Goal: Task Accomplishment & Management: Manage account settings

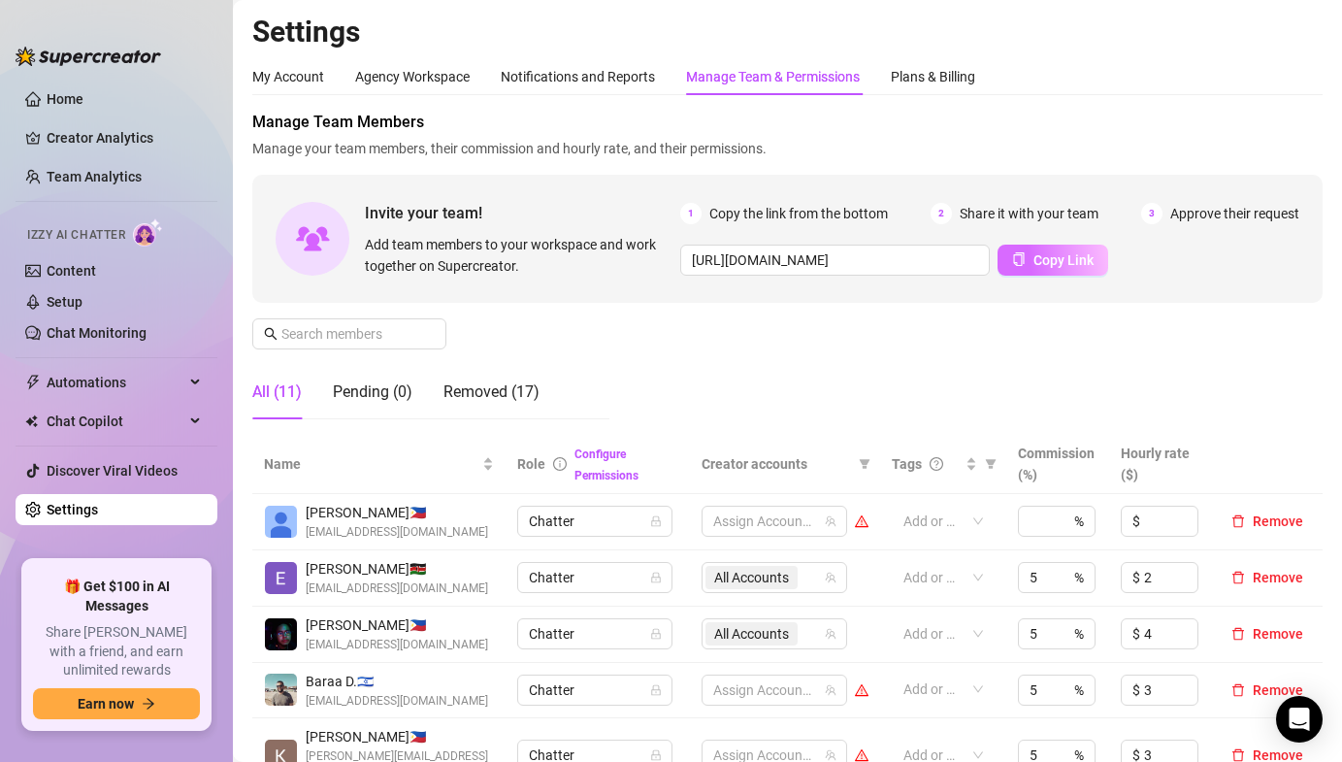
click at [1018, 256] on icon "copy" at bounding box center [1019, 259] width 14 height 14
click at [95, 184] on link "Team Analytics" at bounding box center [94, 177] width 95 height 16
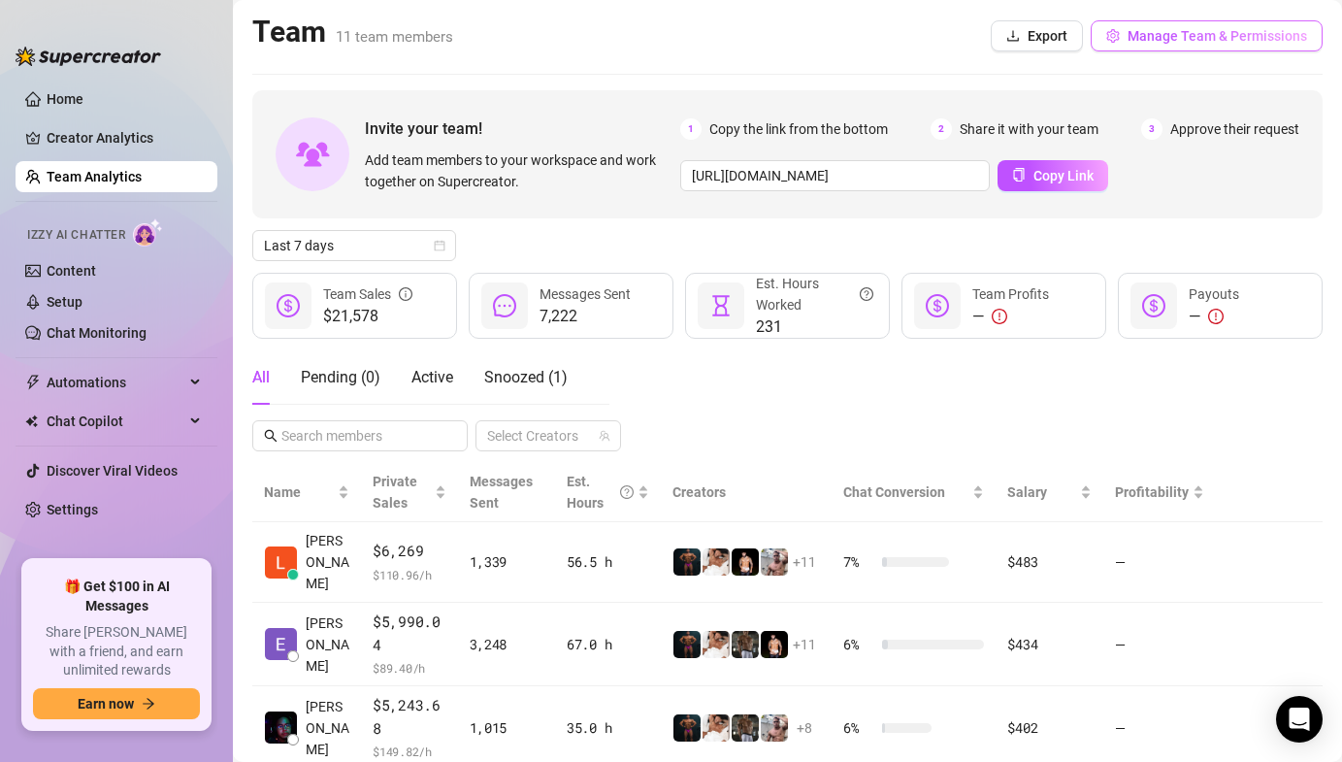
click at [1153, 38] on span "Manage Team & Permissions" at bounding box center [1217, 36] width 180 height 16
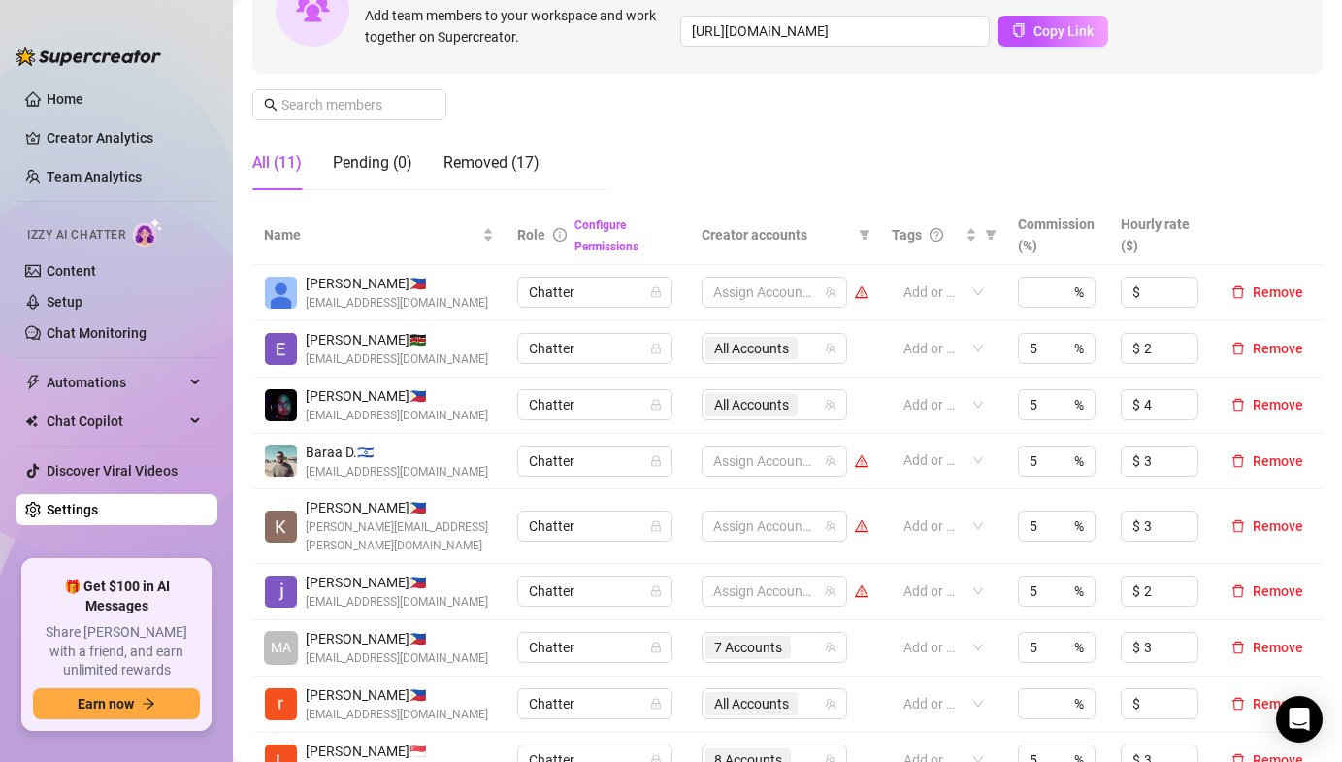
scroll to position [232, 0]
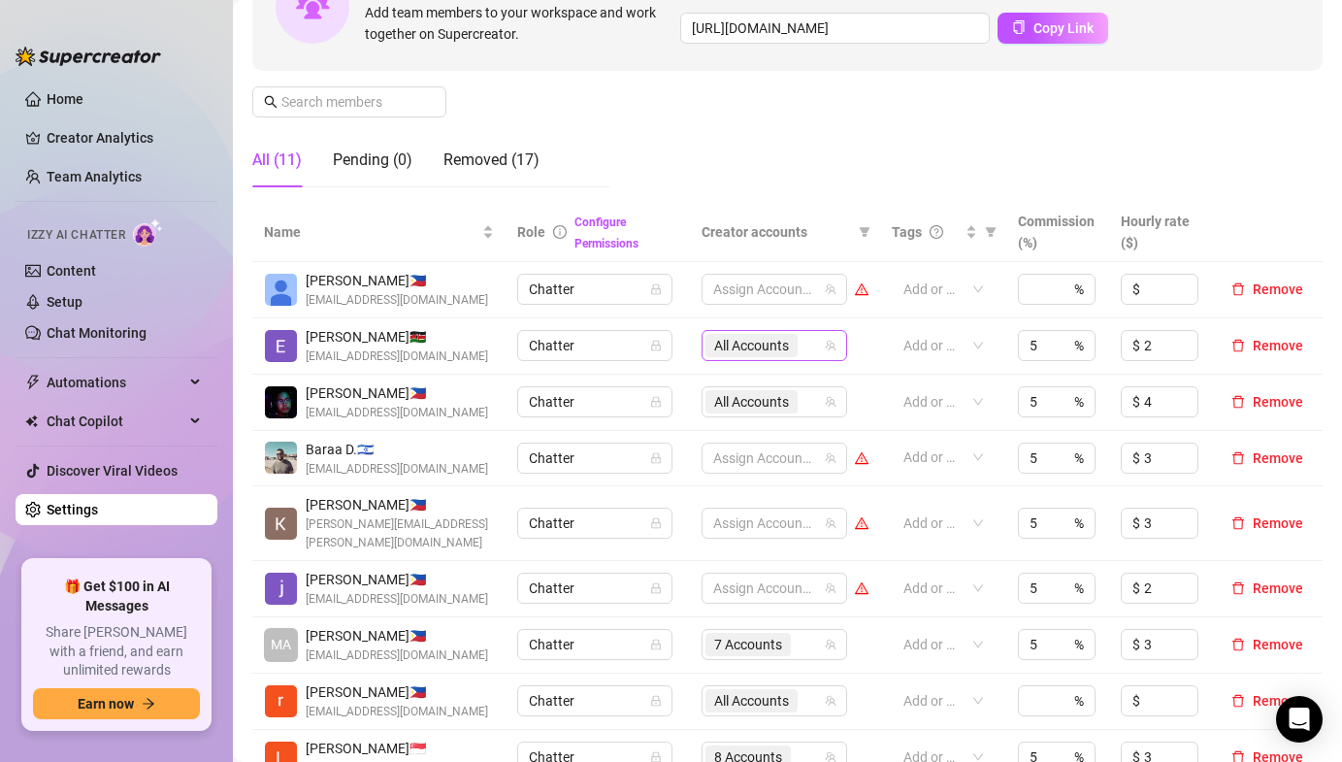
click at [745, 341] on span "All Accounts" at bounding box center [751, 345] width 75 height 21
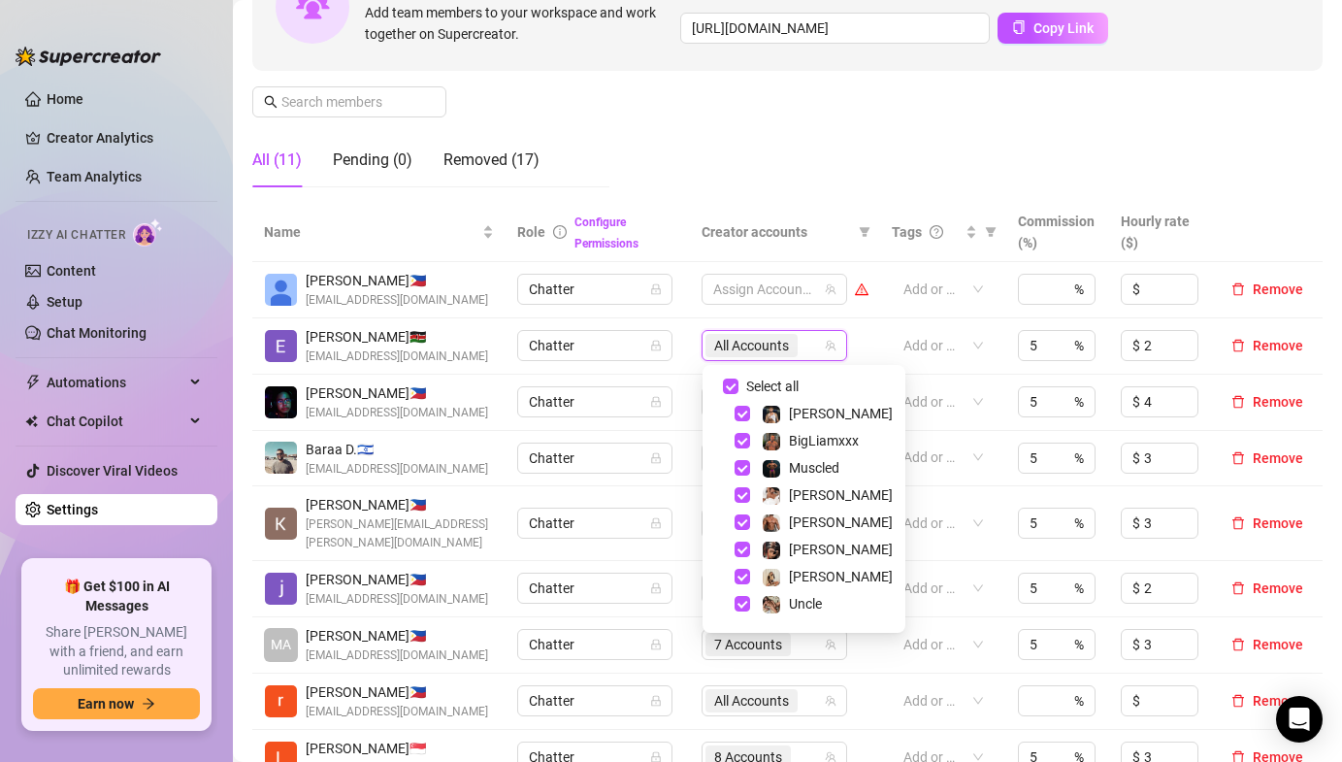
click at [686, 414] on td "Chatter" at bounding box center [597, 403] width 183 height 56
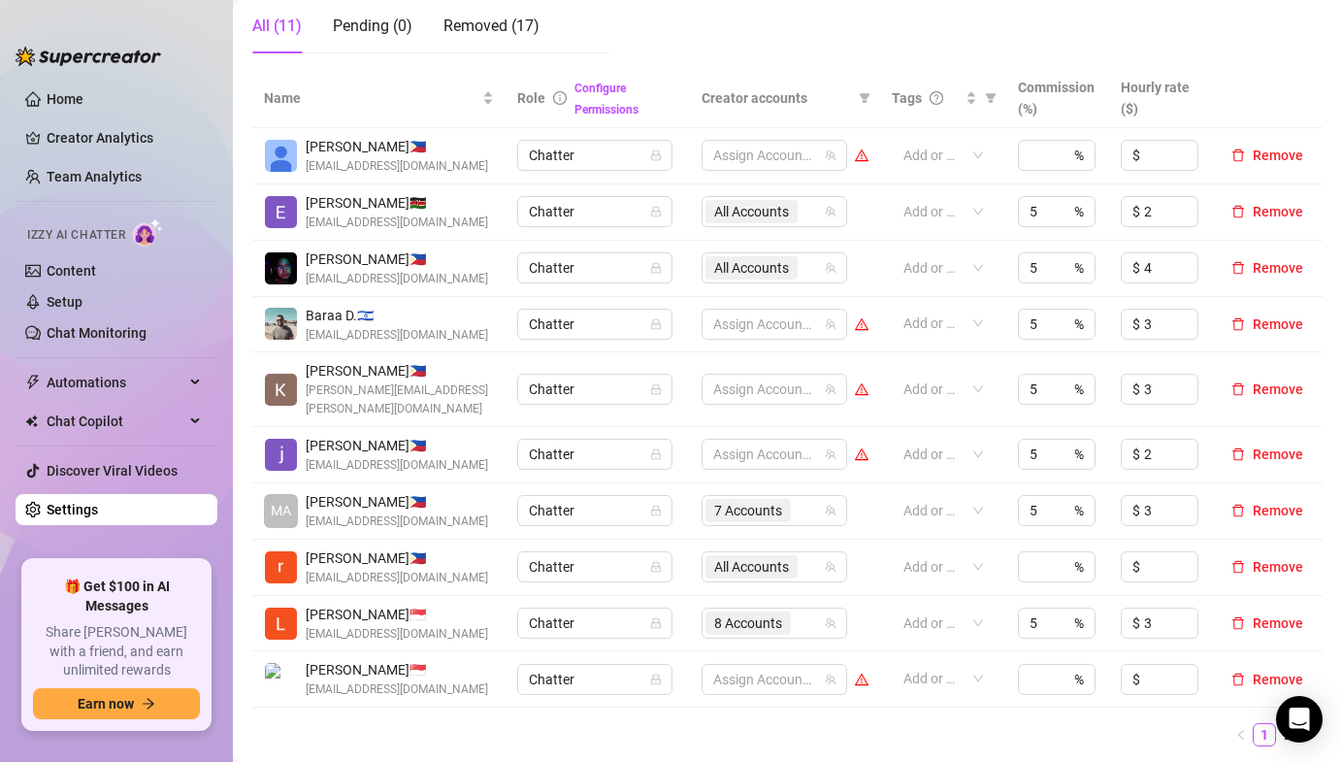
scroll to position [367, 0]
click at [403, 22] on div "Pending (0)" at bounding box center [373, 25] width 80 height 23
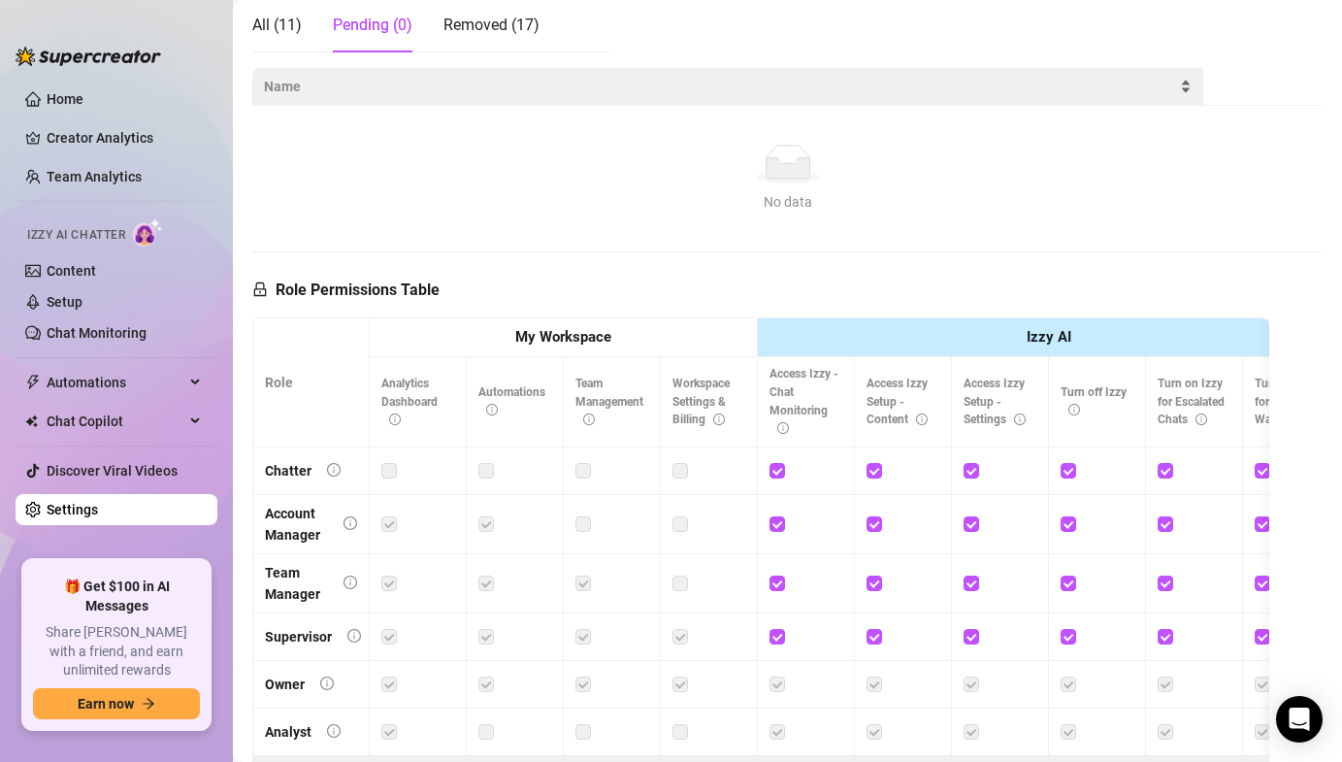
click at [296, 37] on div "All (11)" at bounding box center [276, 25] width 49 height 54
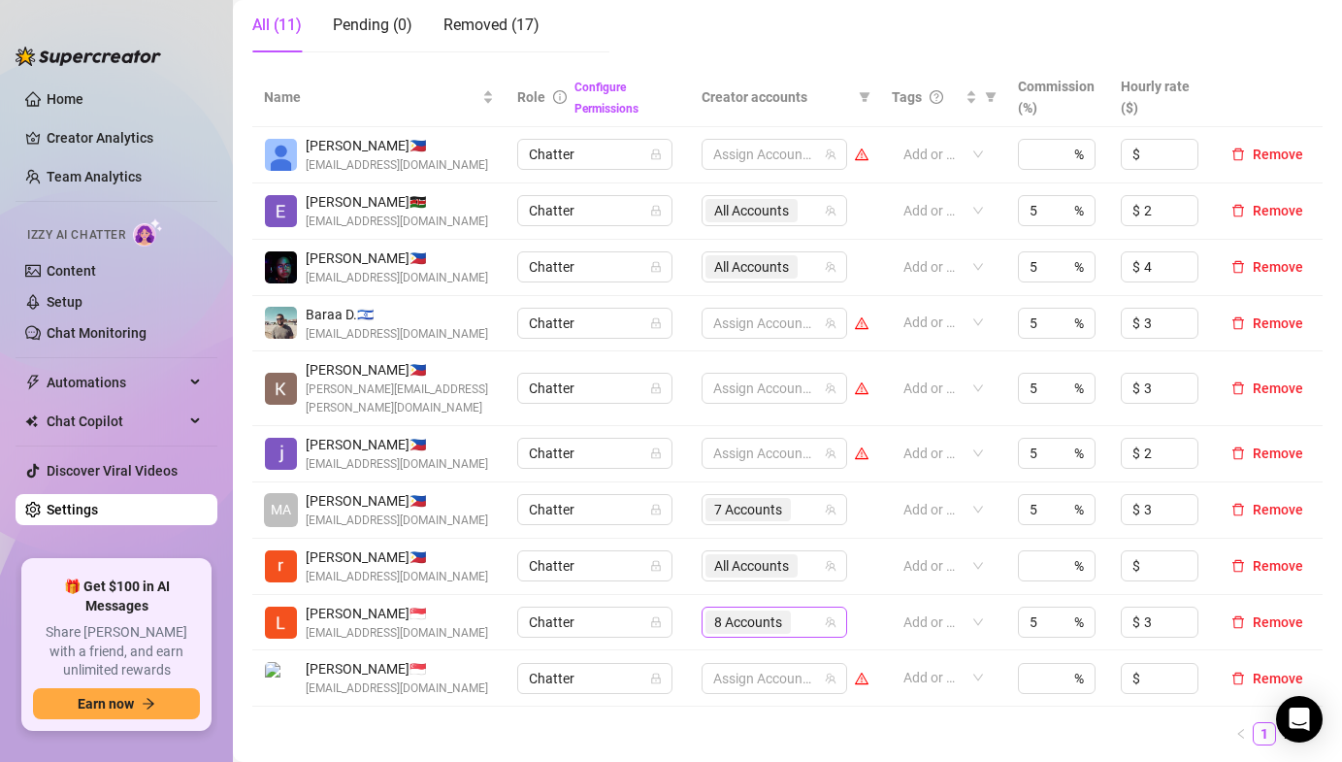
click at [727, 611] on span "8 Accounts" at bounding box center [748, 621] width 68 height 21
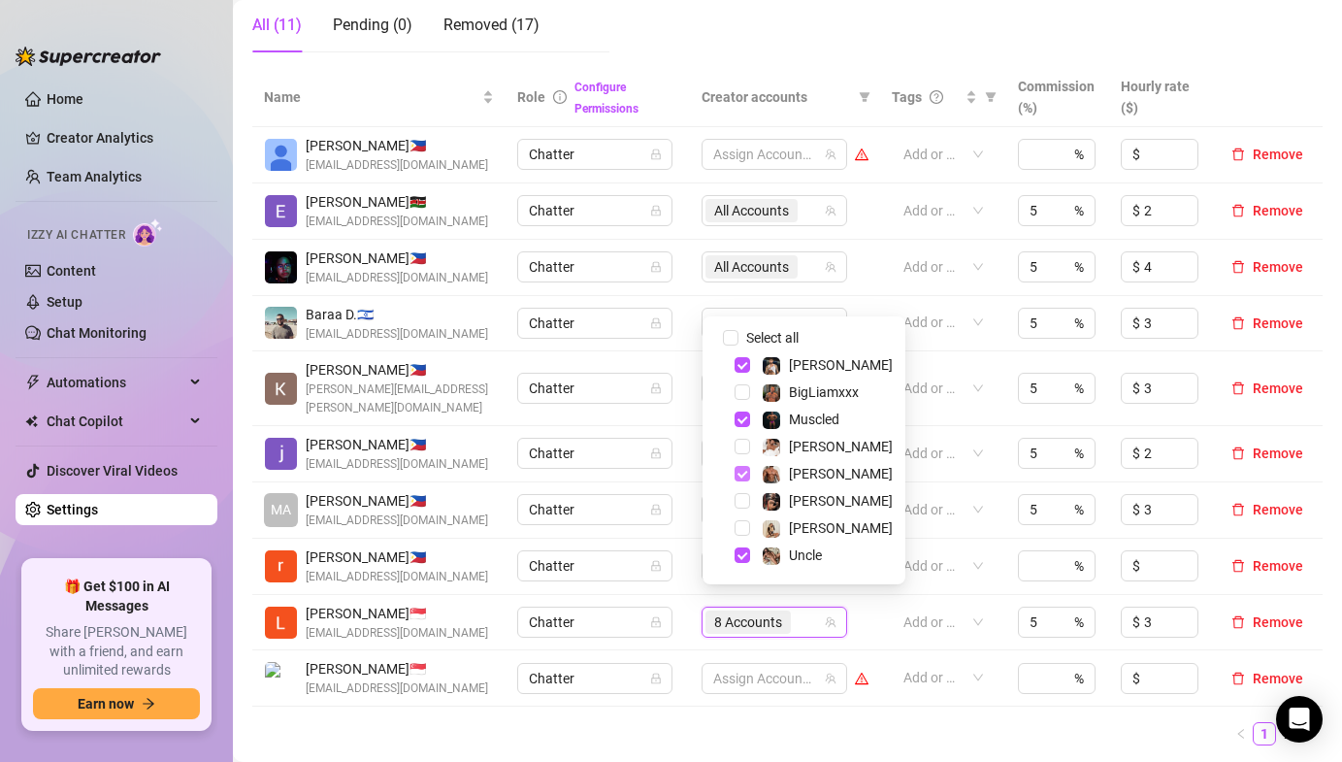
scroll to position [157, 0]
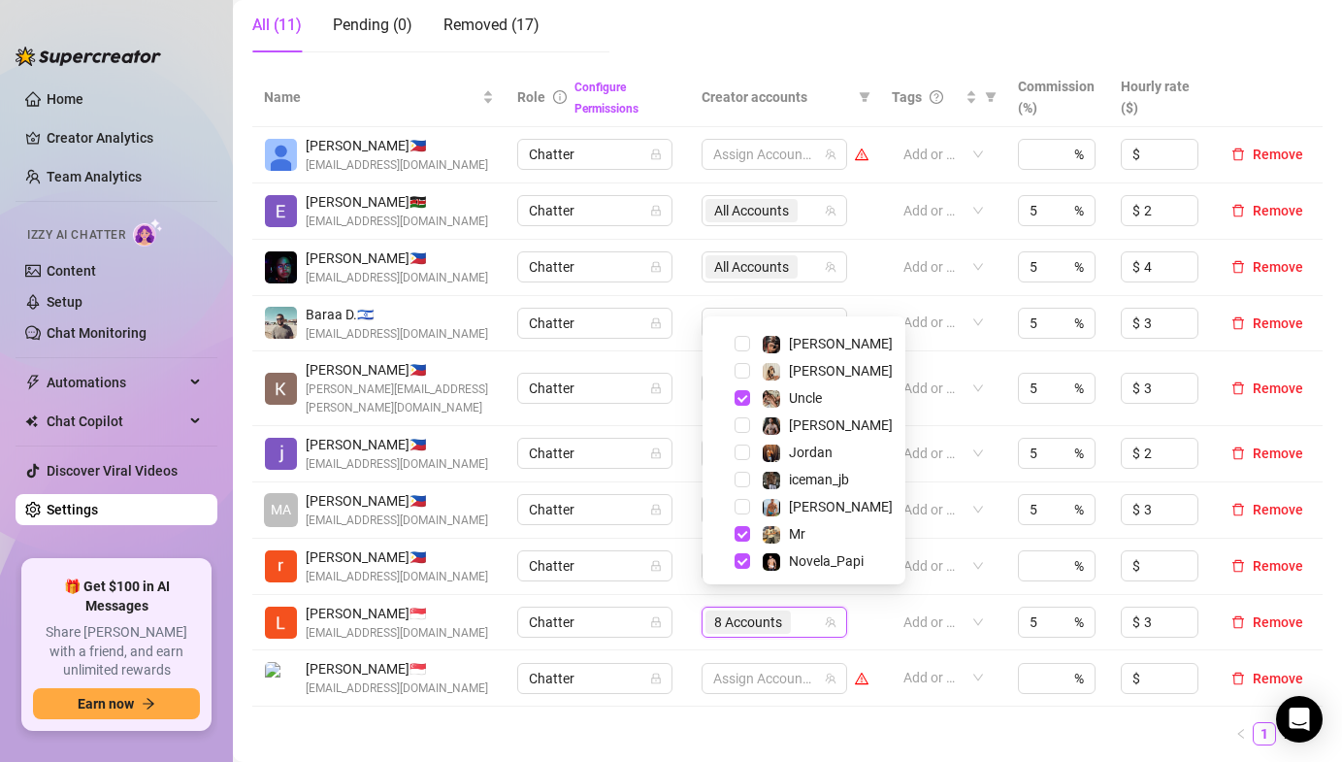
click at [740, 359] on div "[PERSON_NAME]" at bounding box center [803, 370] width 193 height 23
click at [740, 366] on span "Select tree node" at bounding box center [743, 371] width 16 height 16
click at [681, 722] on ul "1 2" at bounding box center [787, 733] width 1070 height 23
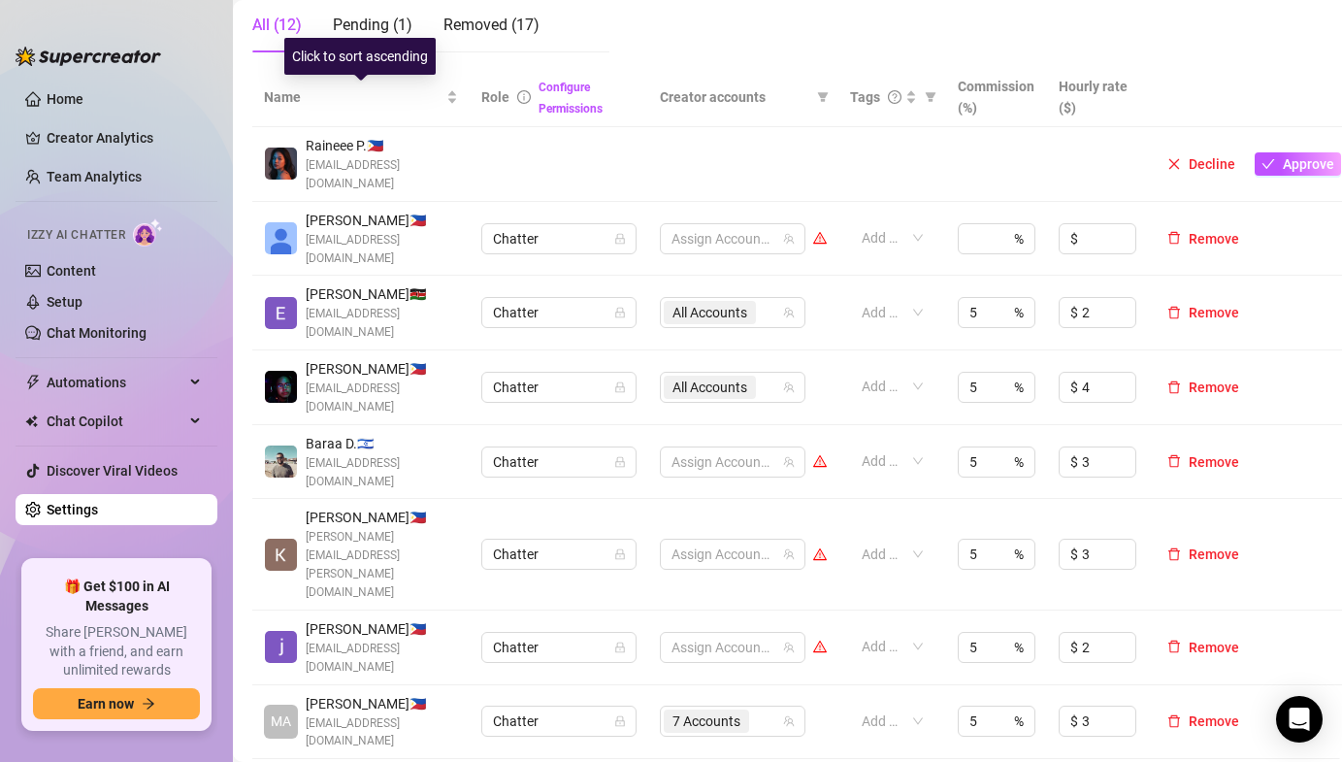
click at [391, 39] on div "Click to sort ascending" at bounding box center [359, 56] width 151 height 37
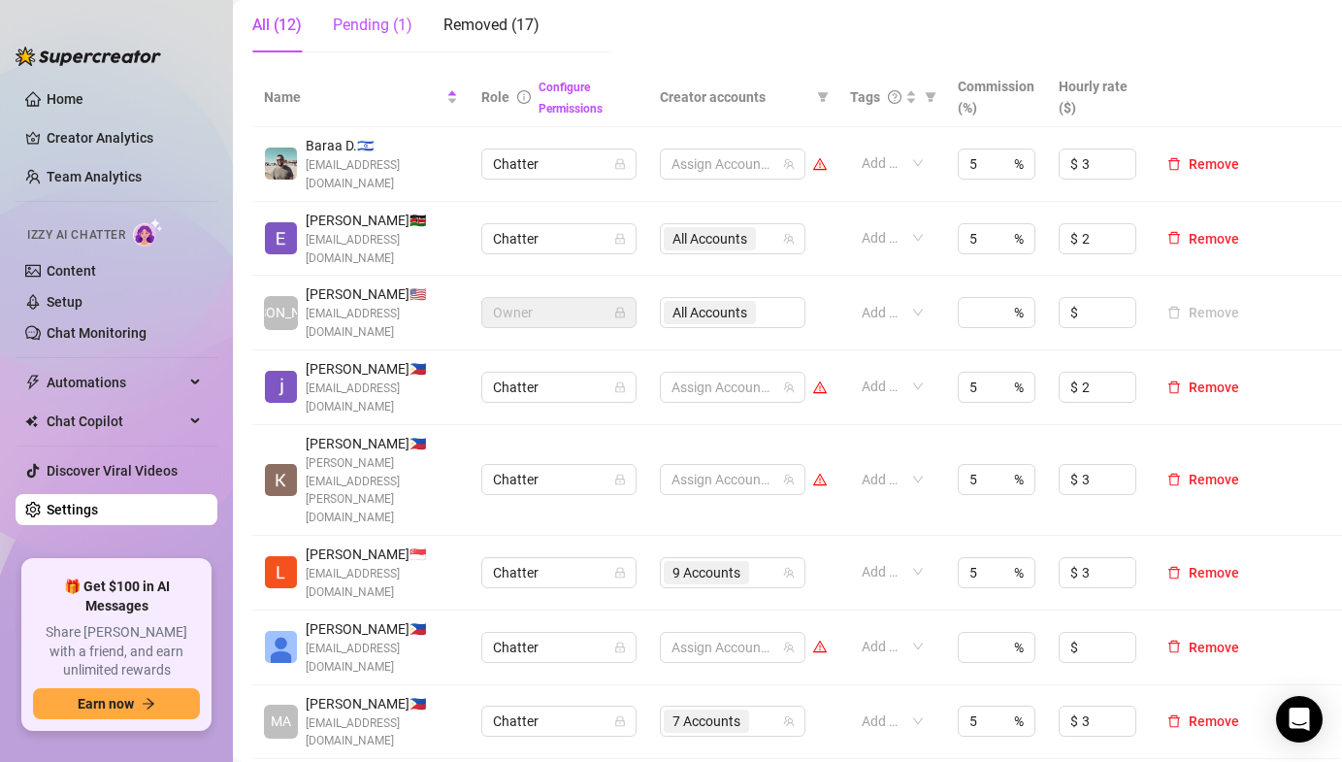
click at [394, 23] on div "Pending (1)" at bounding box center [373, 25] width 80 height 23
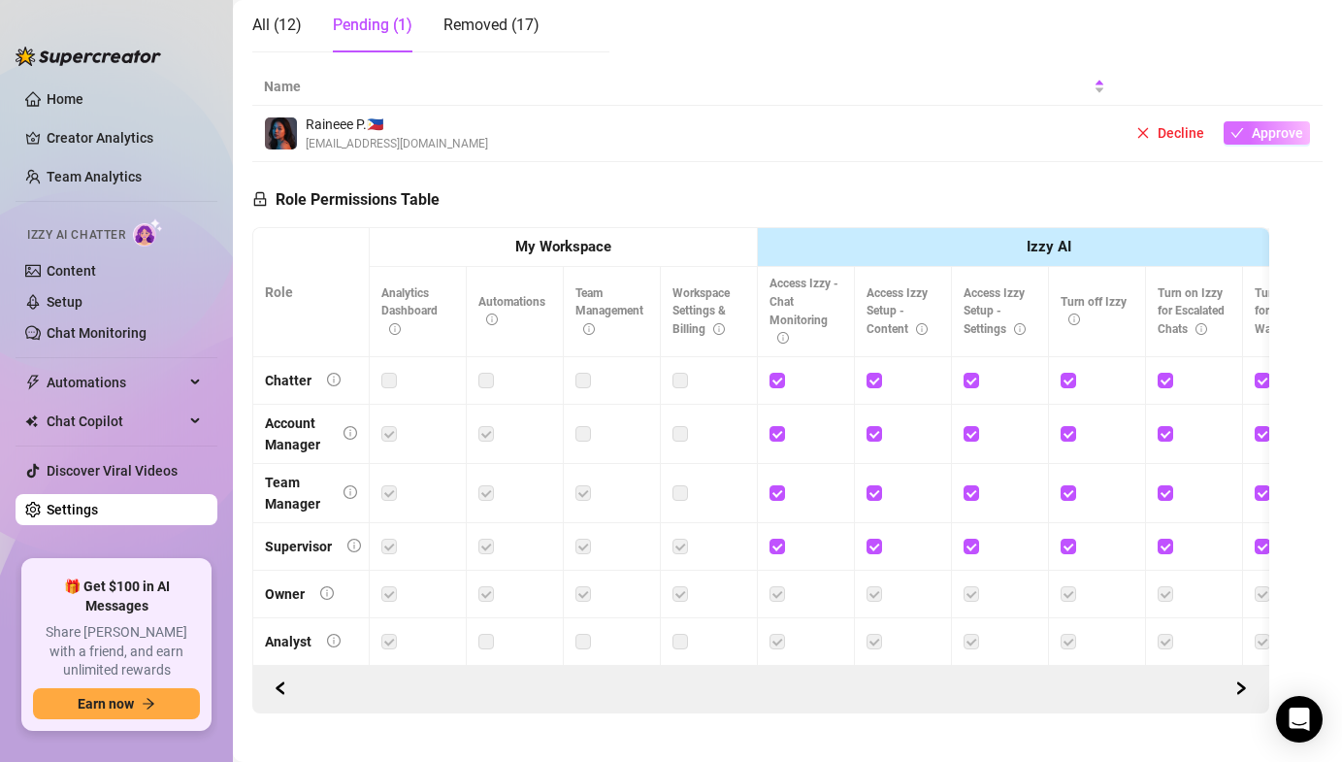
click at [1286, 123] on button "Approve" at bounding box center [1267, 132] width 86 height 23
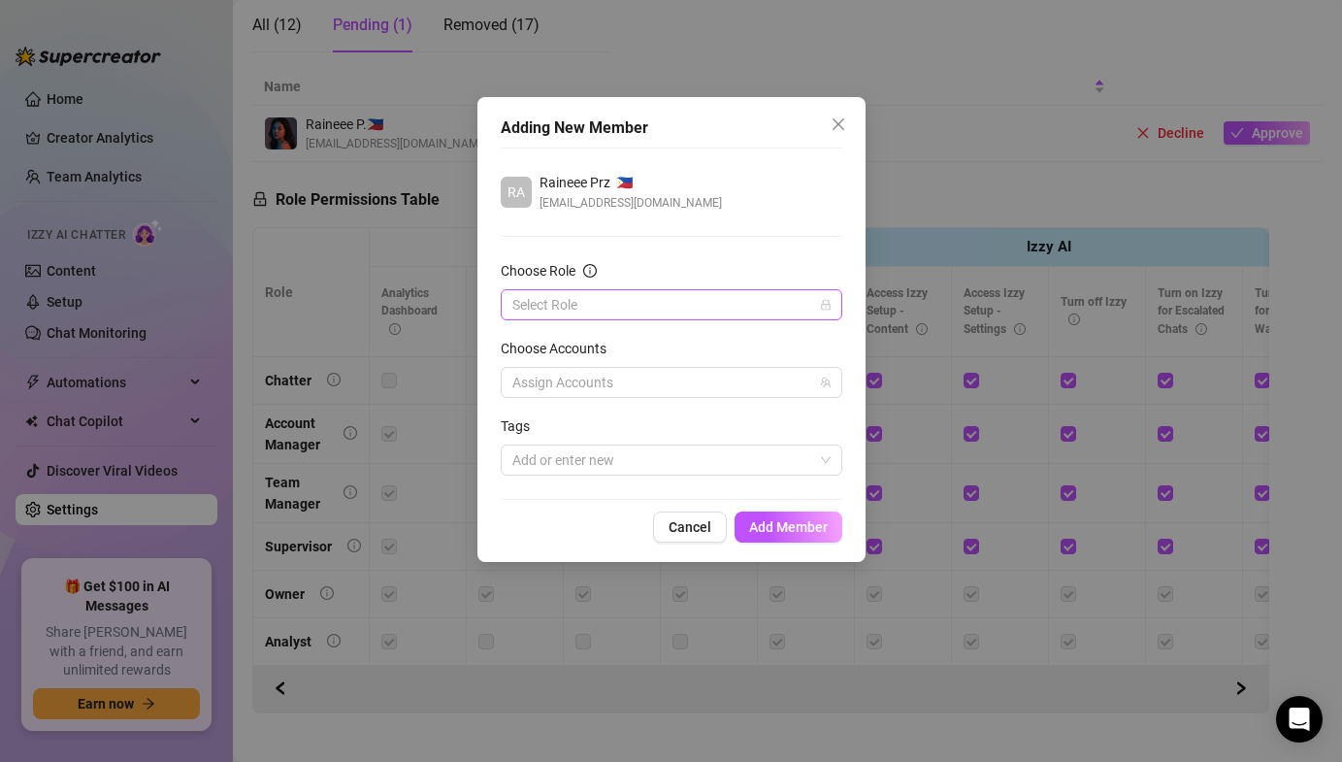
click at [662, 308] on input "Choose Role" at bounding box center [662, 304] width 301 height 29
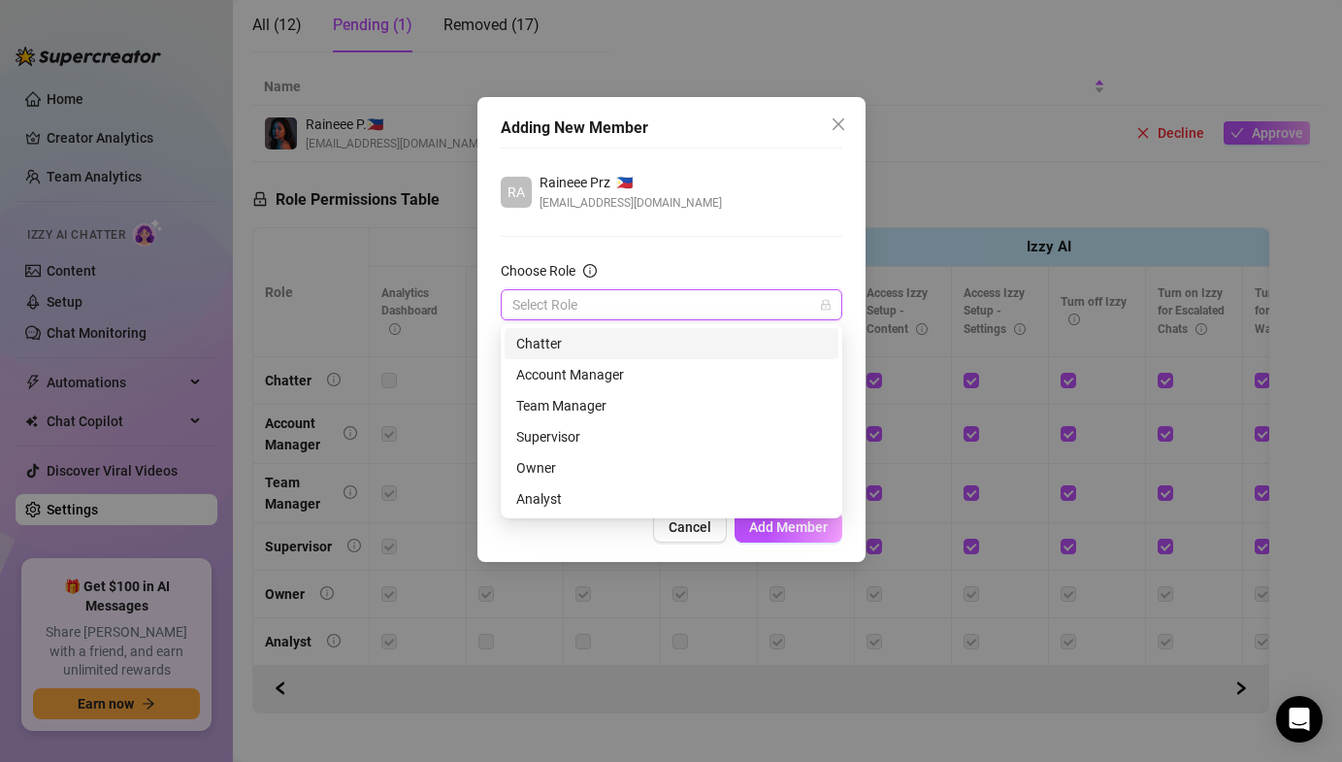
click at [640, 348] on div "Chatter" at bounding box center [671, 343] width 310 height 21
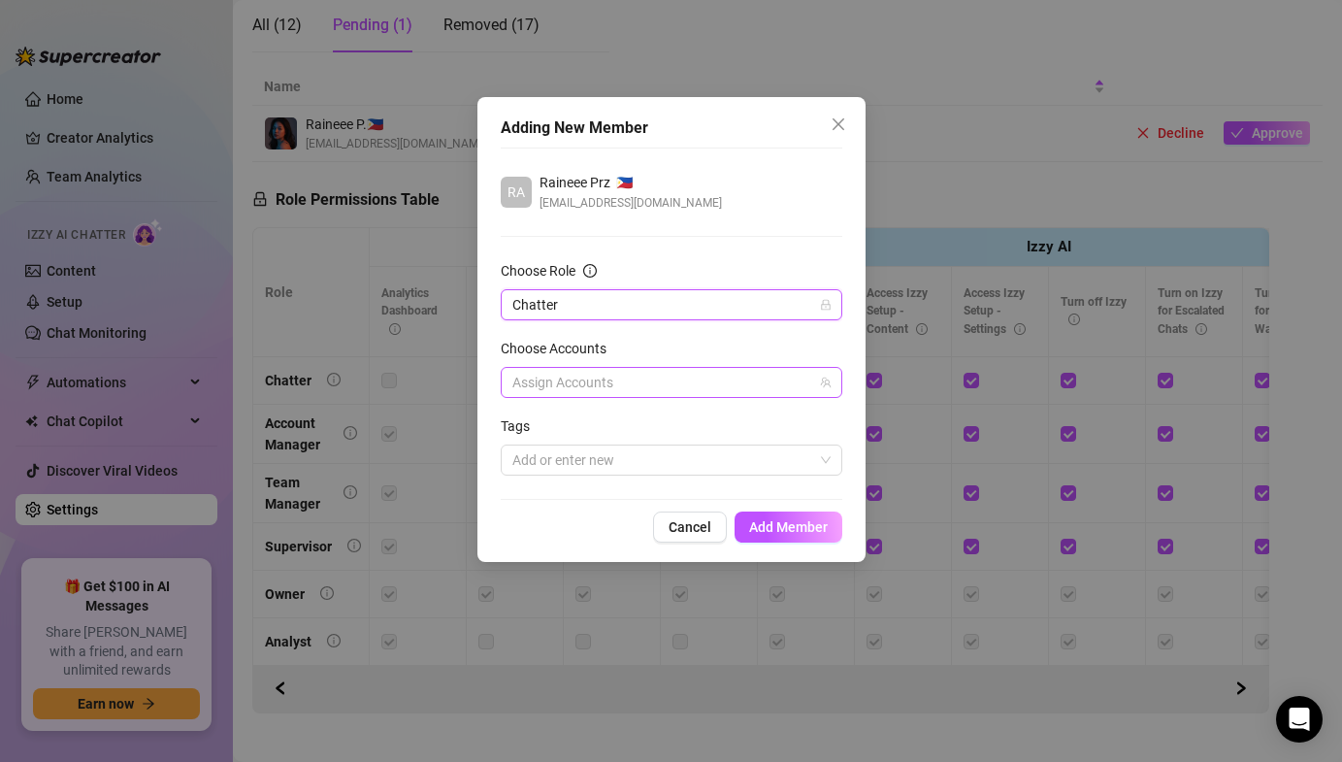
click at [593, 379] on div at bounding box center [661, 382] width 313 height 27
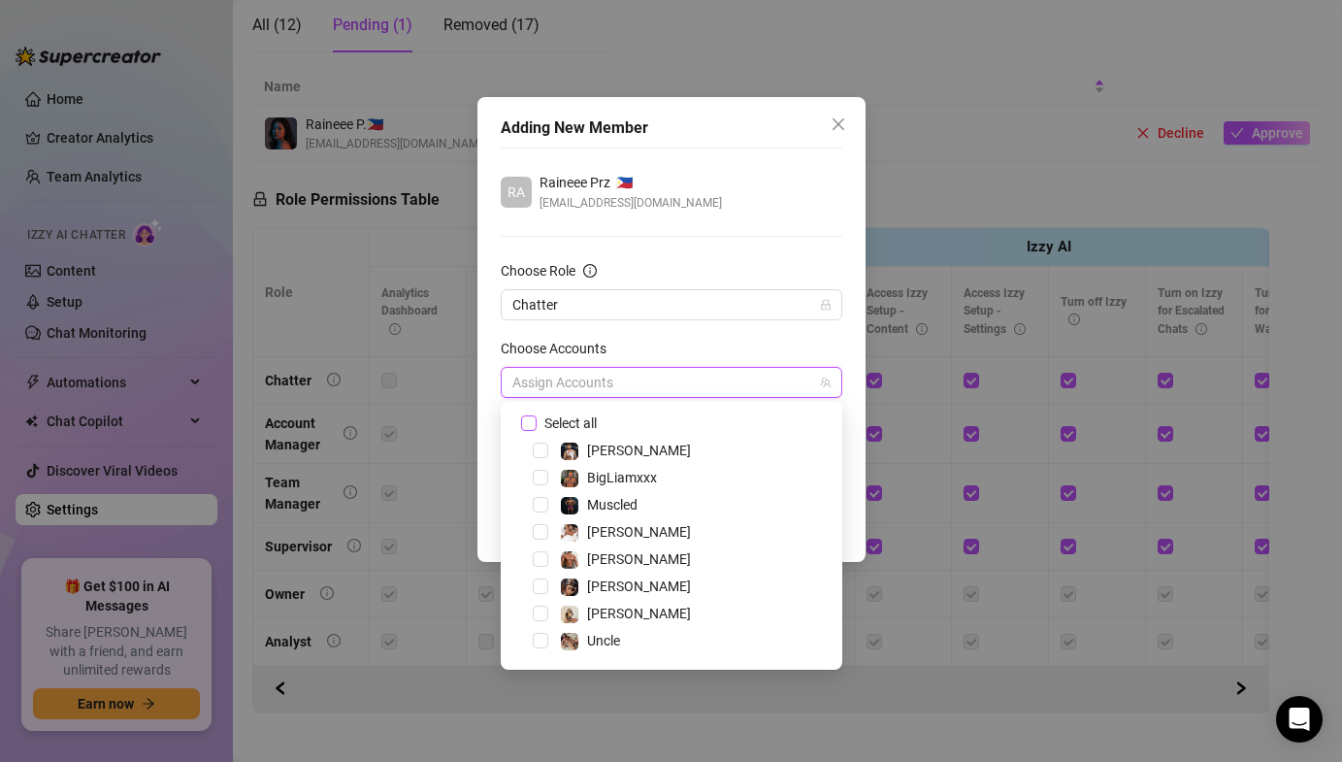
click at [528, 429] on span at bounding box center [529, 423] width 16 height 16
click at [528, 429] on input "Select all" at bounding box center [528, 422] width 14 height 14
checkbox input "true"
click at [493, 509] on div "Adding New Member RA Raineee Prz 🇵🇭 [EMAIL_ADDRESS][DOMAIN_NAME] Choose Role Ch…" at bounding box center [671, 329] width 388 height 465
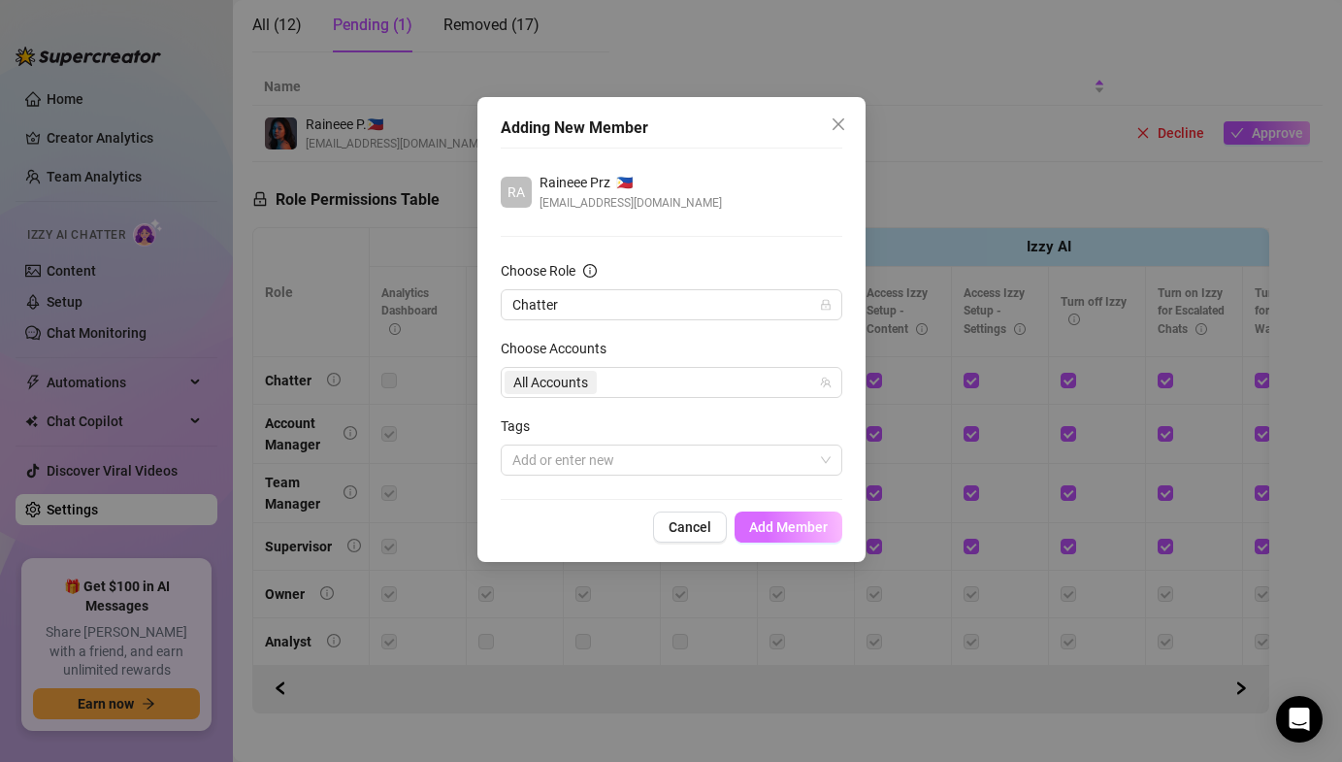
click at [817, 524] on span "Add Member" at bounding box center [788, 527] width 79 height 16
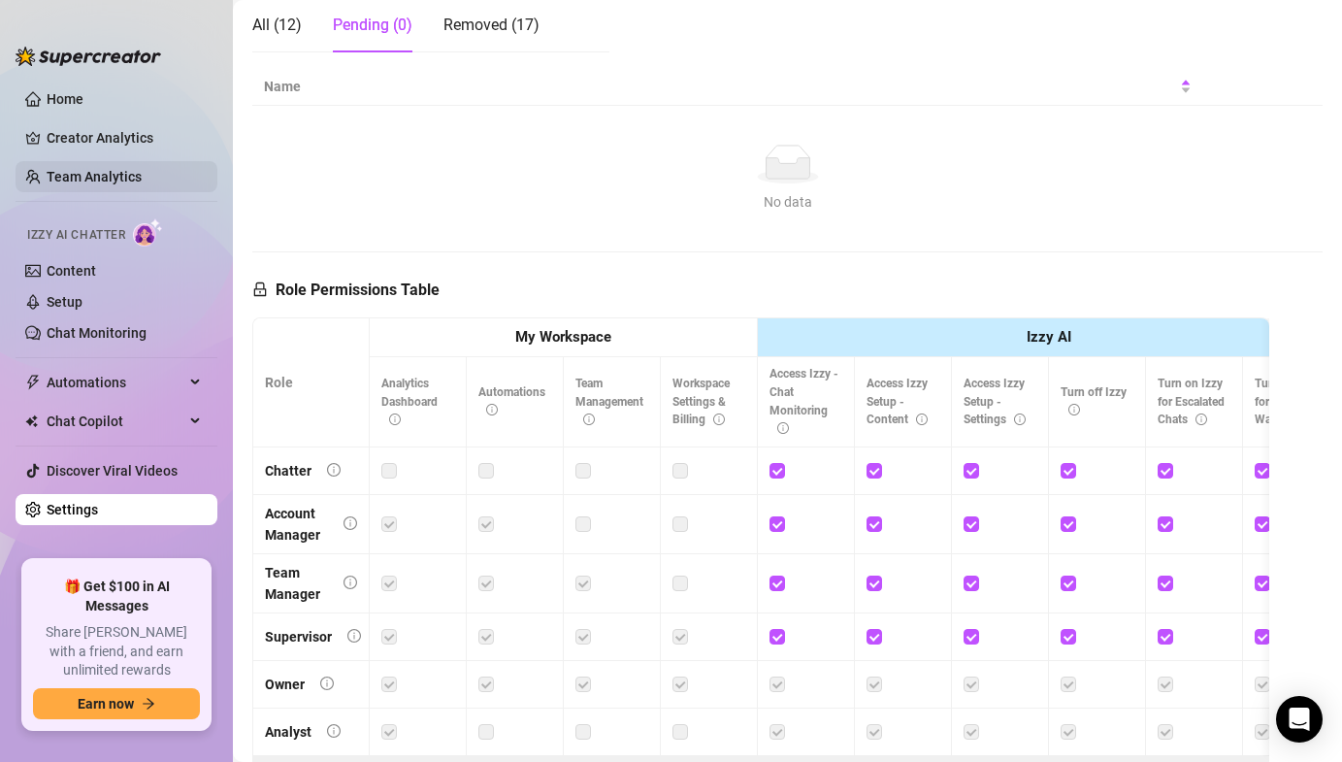
click at [117, 169] on link "Team Analytics" at bounding box center [94, 177] width 95 height 16
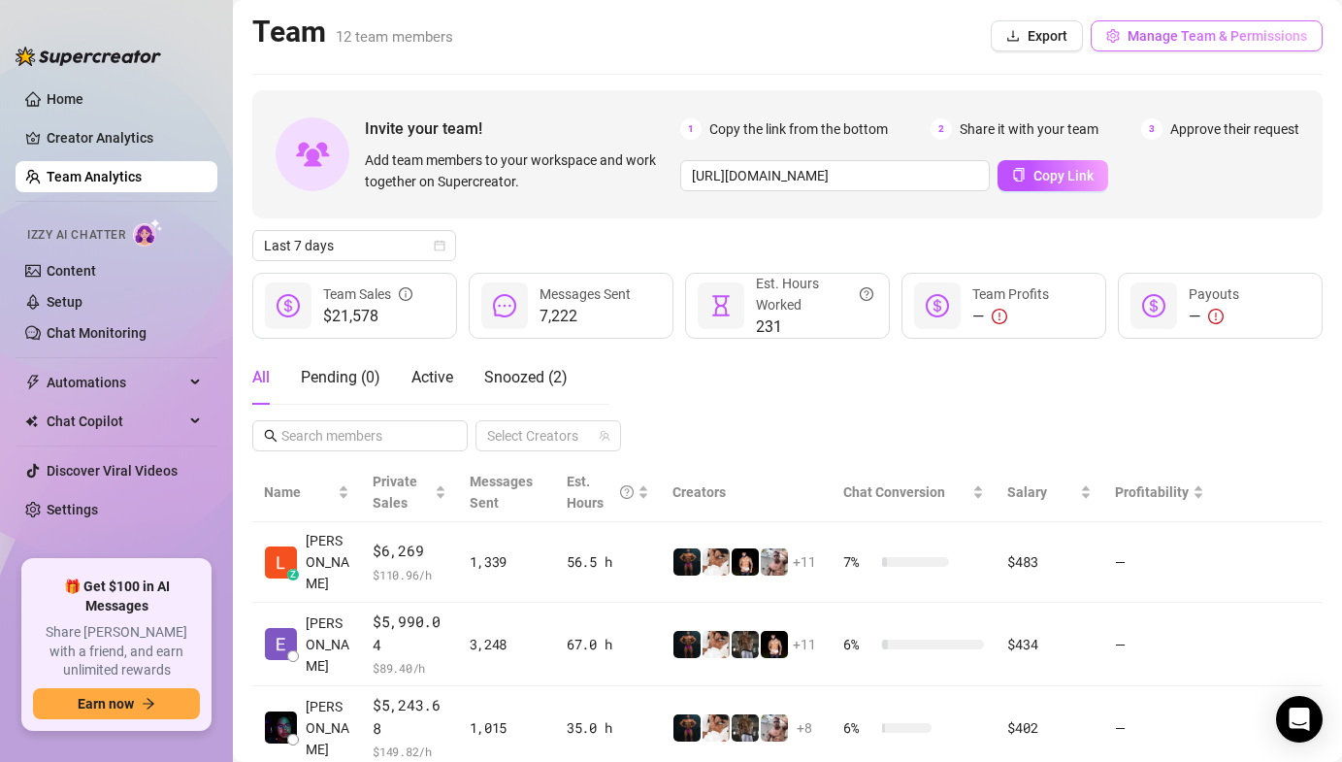
click at [1171, 36] on span "Manage Team & Permissions" at bounding box center [1217, 36] width 180 height 16
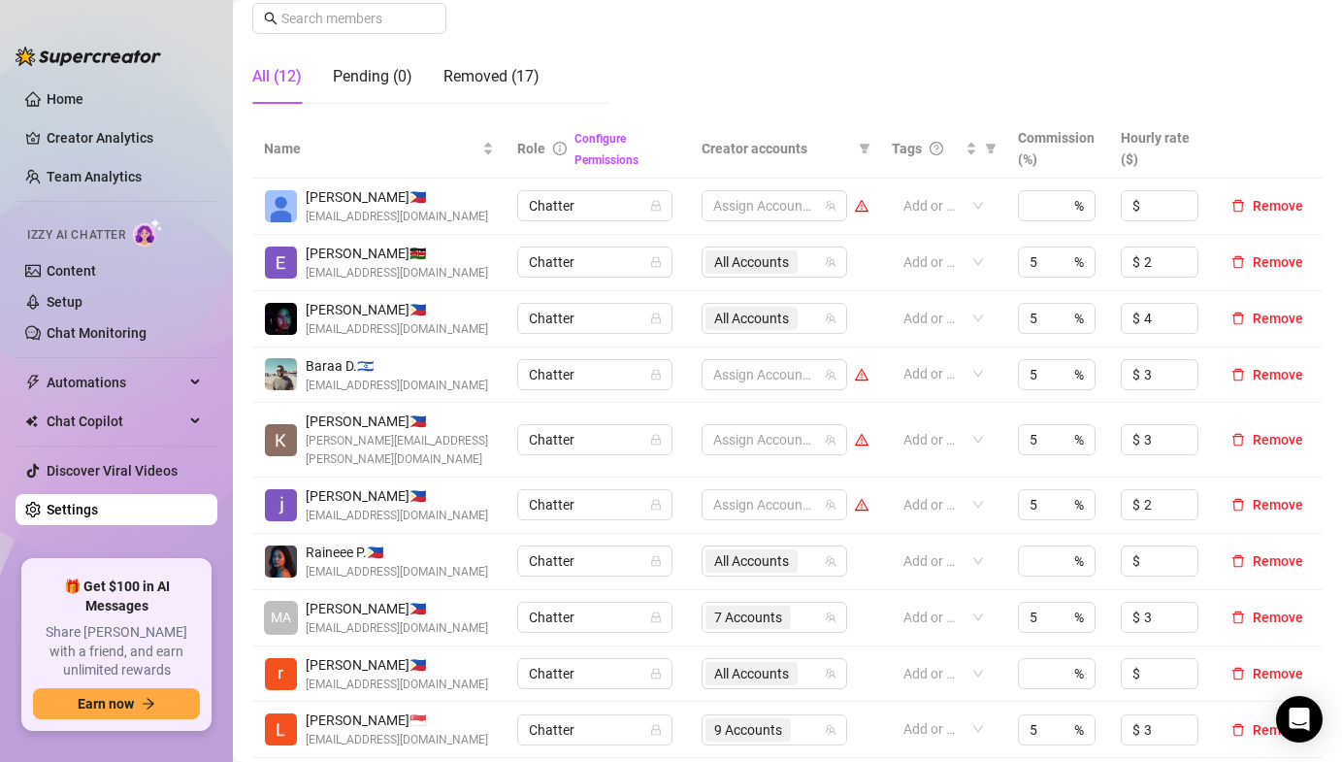
scroll to position [337, 0]
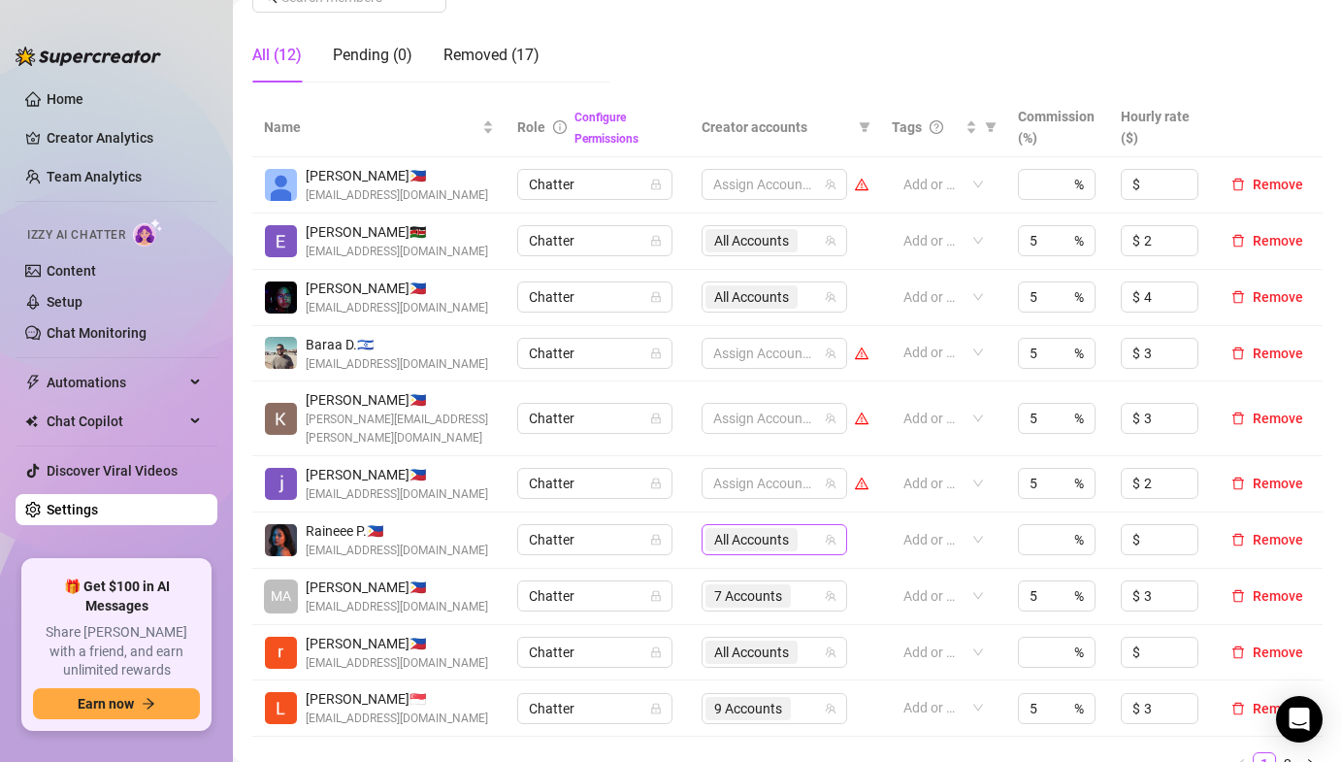
click at [789, 529] on span "All Accounts" at bounding box center [751, 539] width 75 height 21
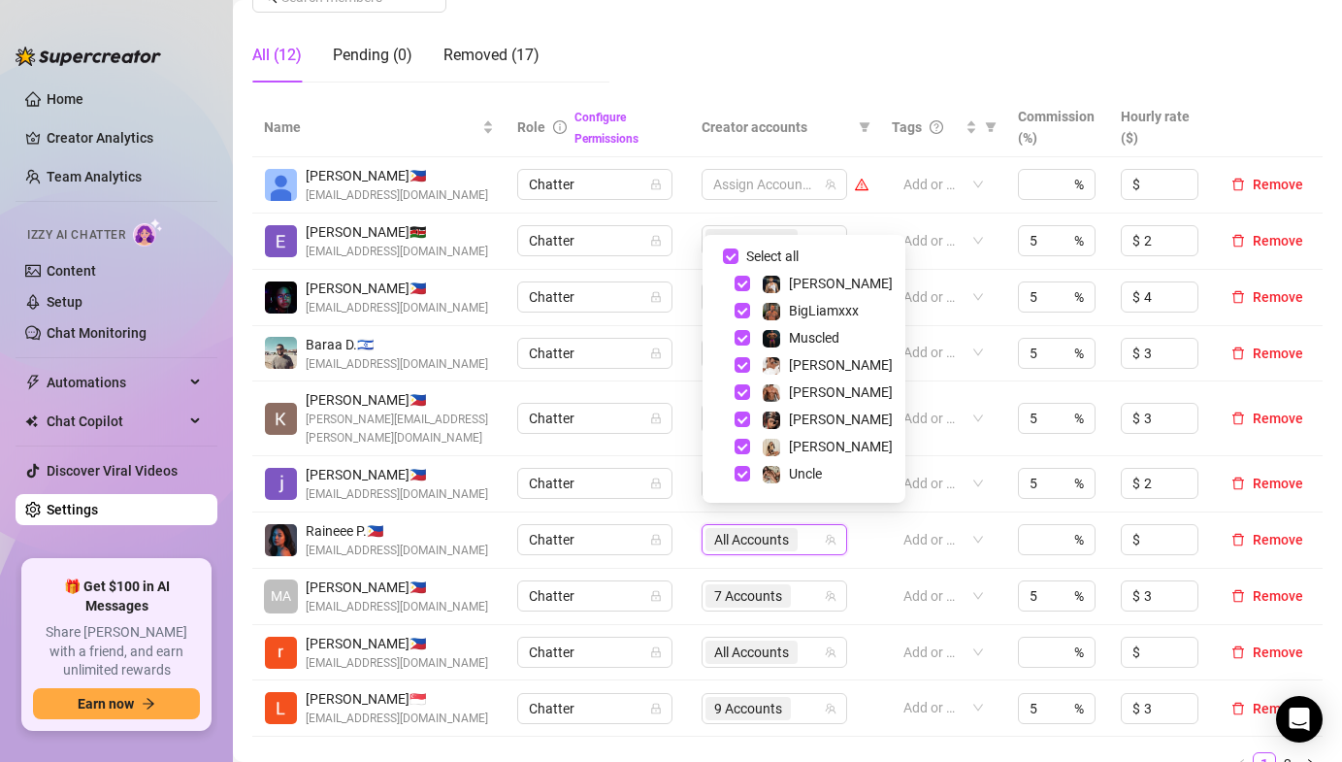
click at [732, 268] on div "Select all" at bounding box center [803, 256] width 193 height 23
click at [740, 275] on div "[PERSON_NAME]" at bounding box center [803, 283] width 193 height 23
click at [740, 284] on span "Select tree node" at bounding box center [743, 284] width 16 height 16
checkbox input "true"
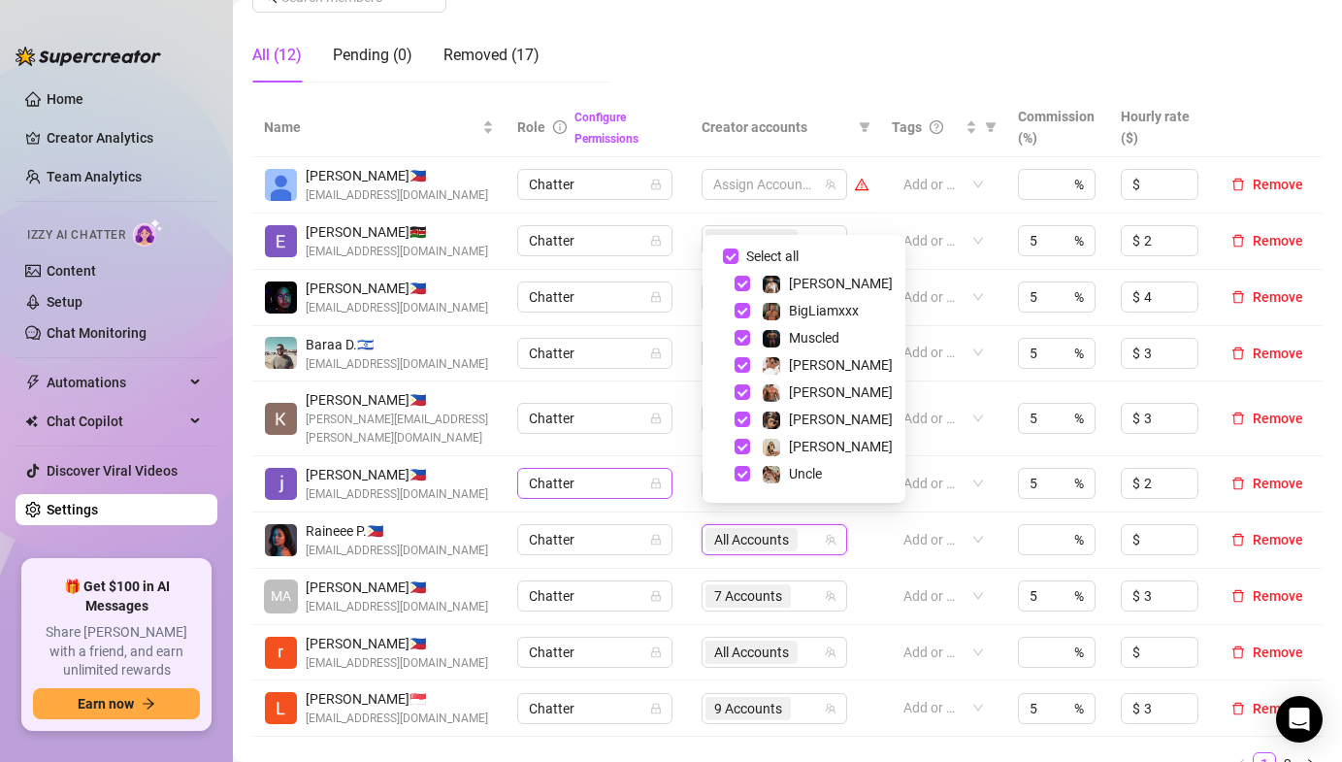
click at [669, 468] on div "Chatter" at bounding box center [594, 483] width 155 height 31
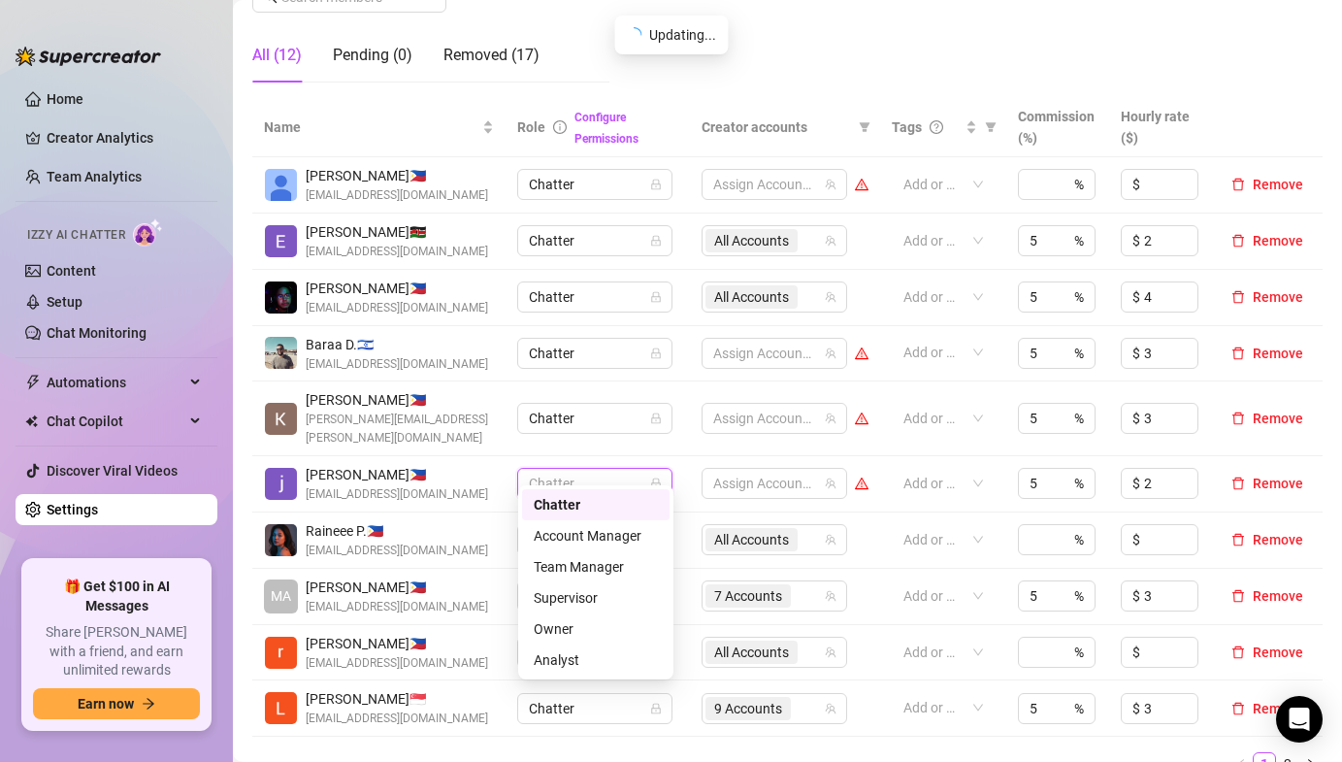
click at [685, 485] on td "Chatter" at bounding box center [597, 484] width 183 height 56
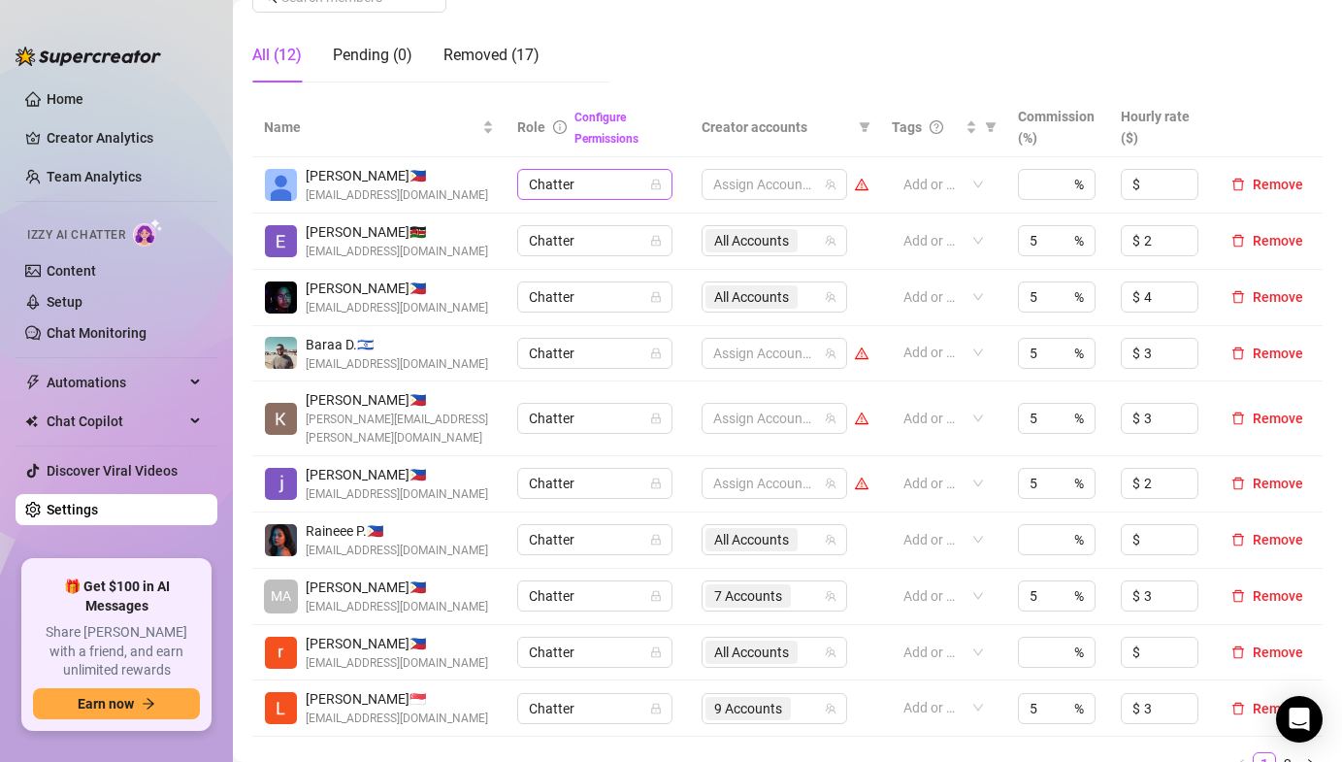
scroll to position [0, 0]
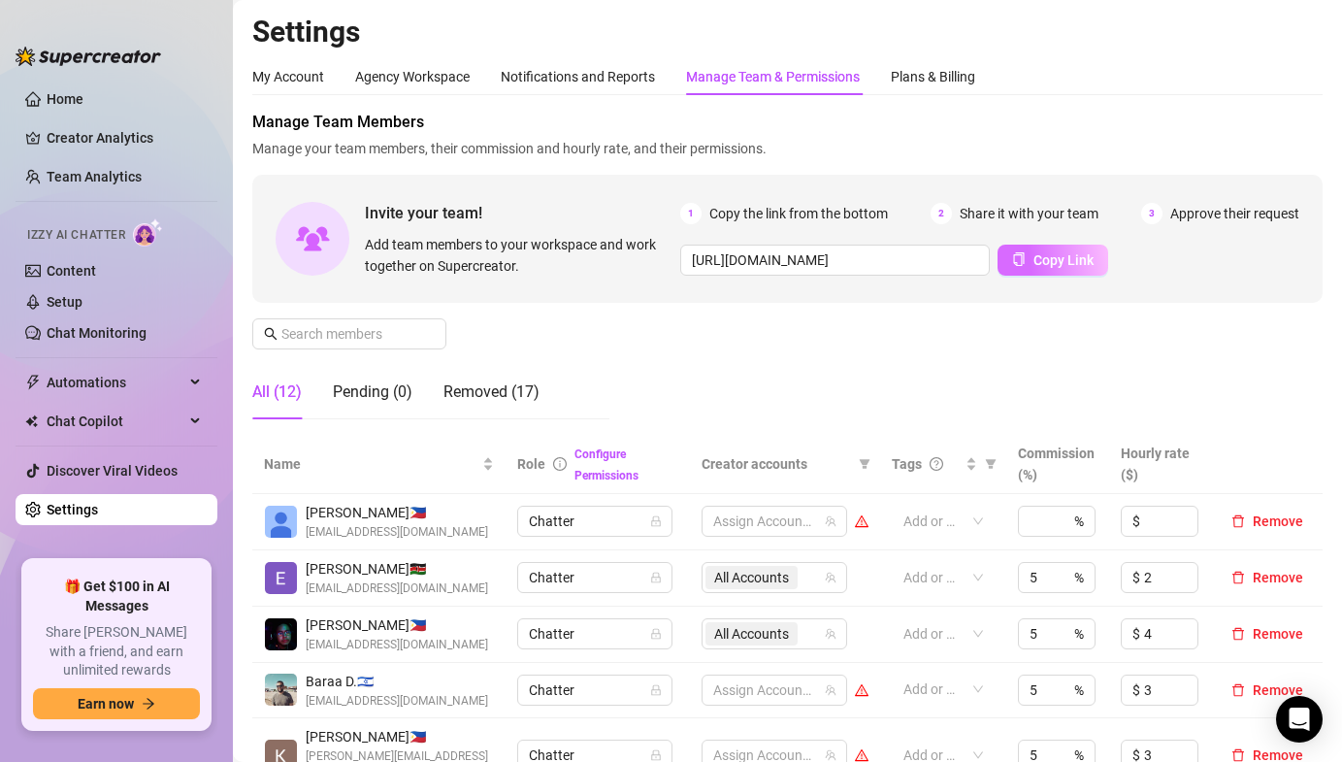
click at [1095, 258] on button "Copy Link" at bounding box center [1052, 260] width 111 height 31
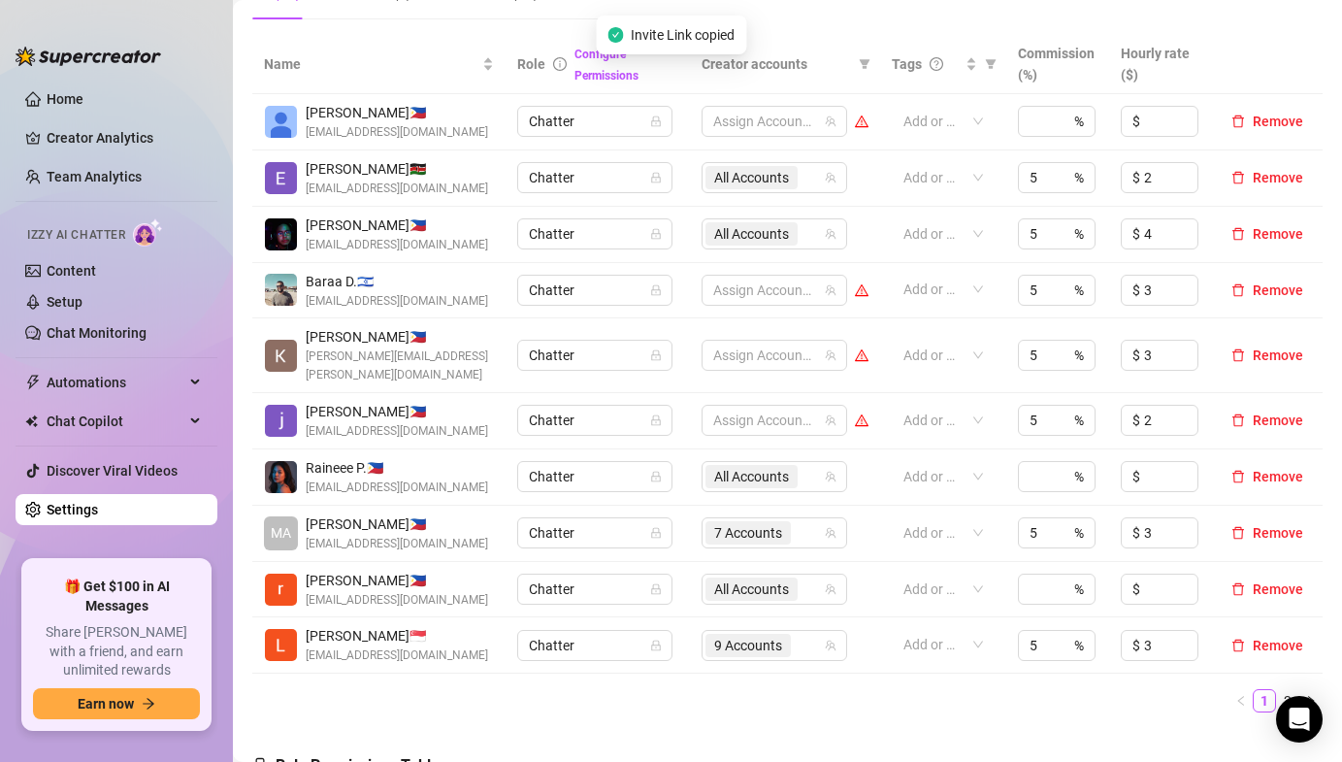
scroll to position [434, 0]
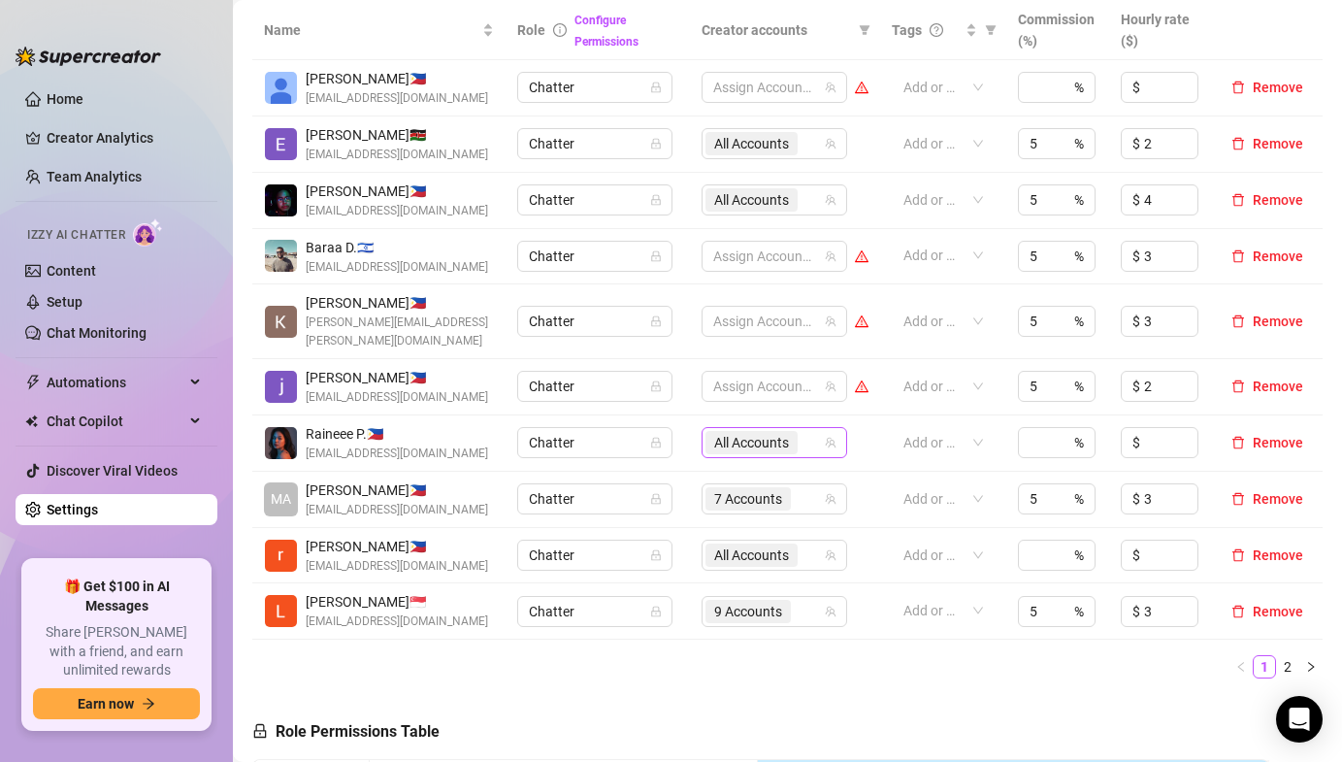
click at [742, 432] on span "All Accounts" at bounding box center [751, 442] width 75 height 21
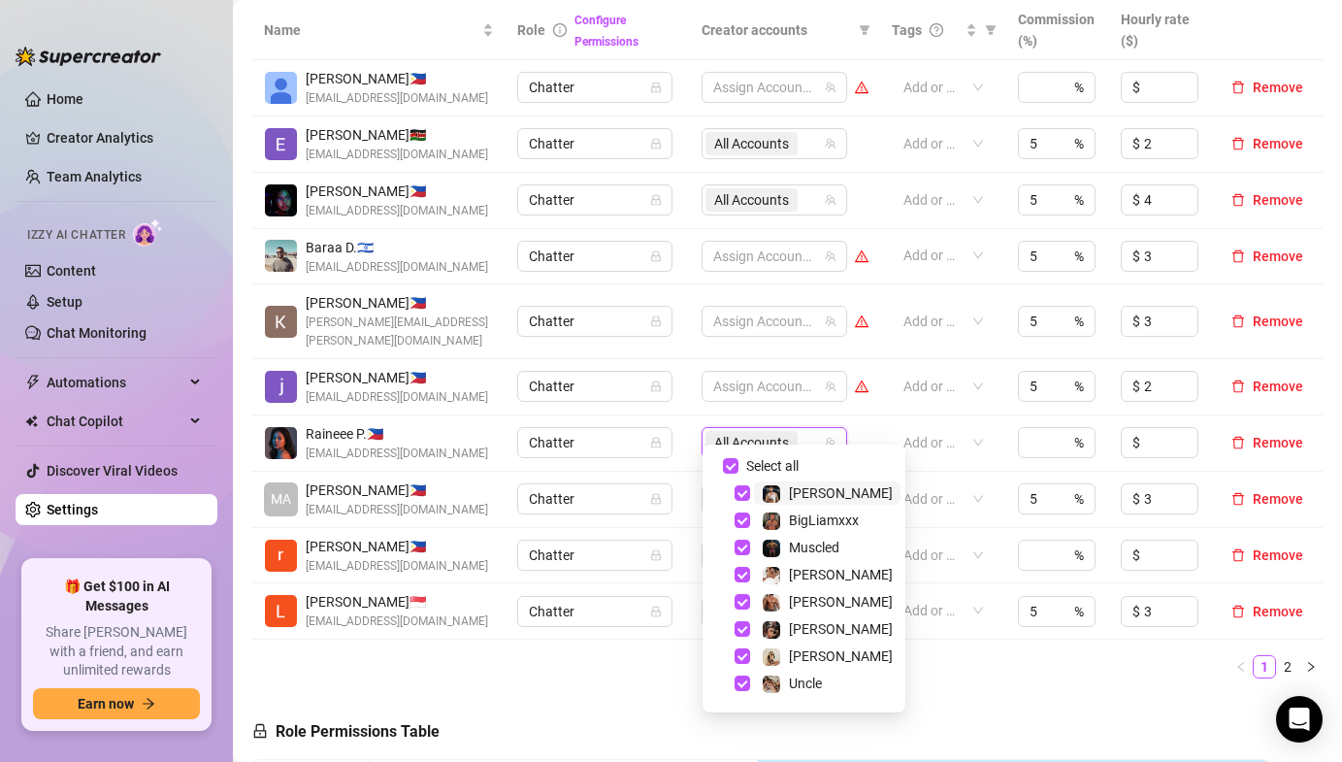
click at [402, 423] on span "Raineee P. 🇵🇭" at bounding box center [397, 433] width 182 height 21
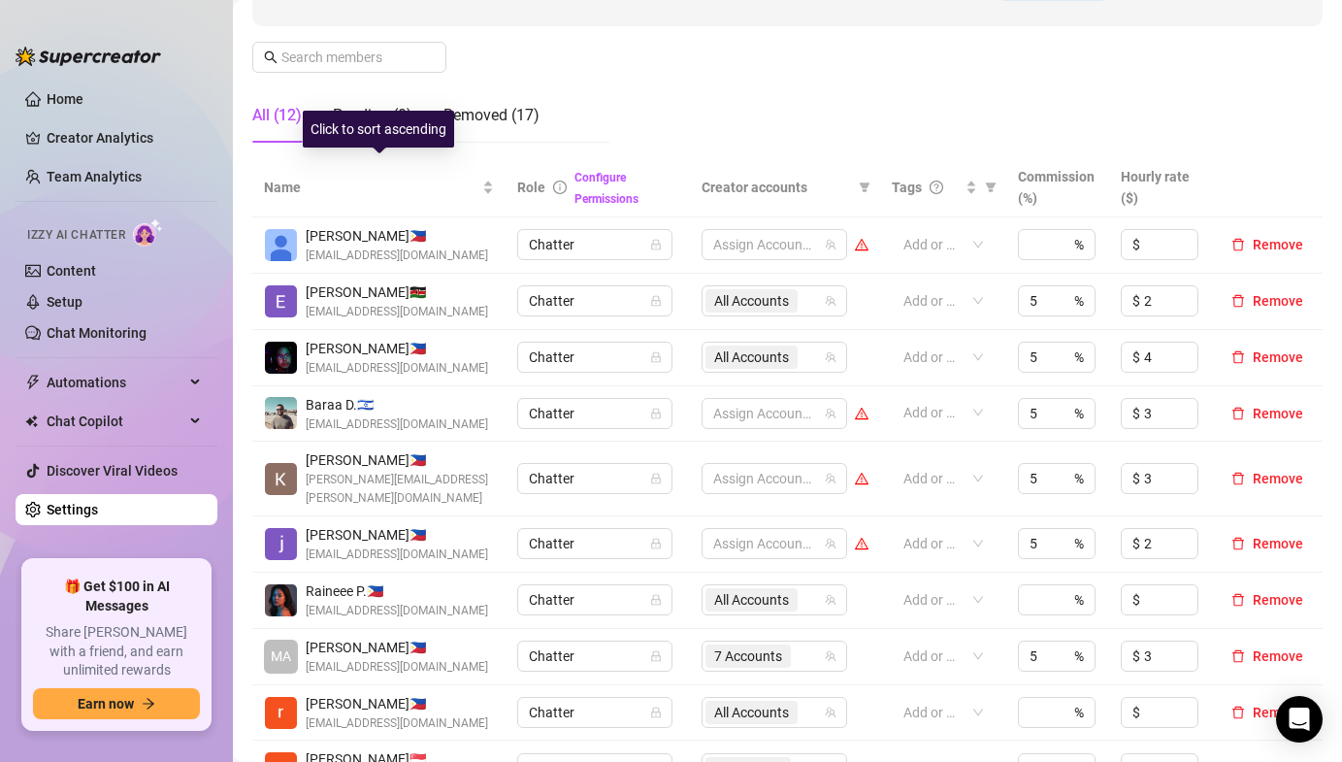
scroll to position [301, 0]
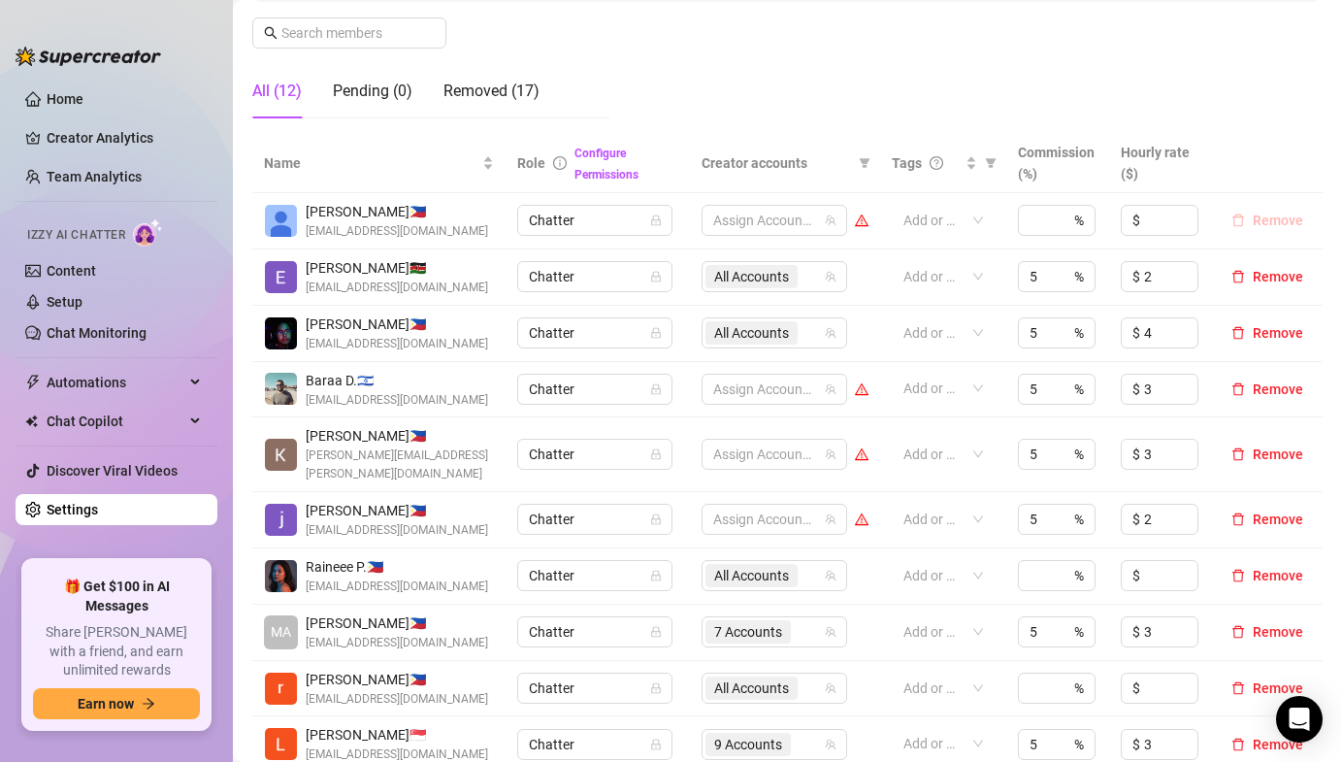
click at [1265, 215] on span "Remove" at bounding box center [1278, 220] width 50 height 16
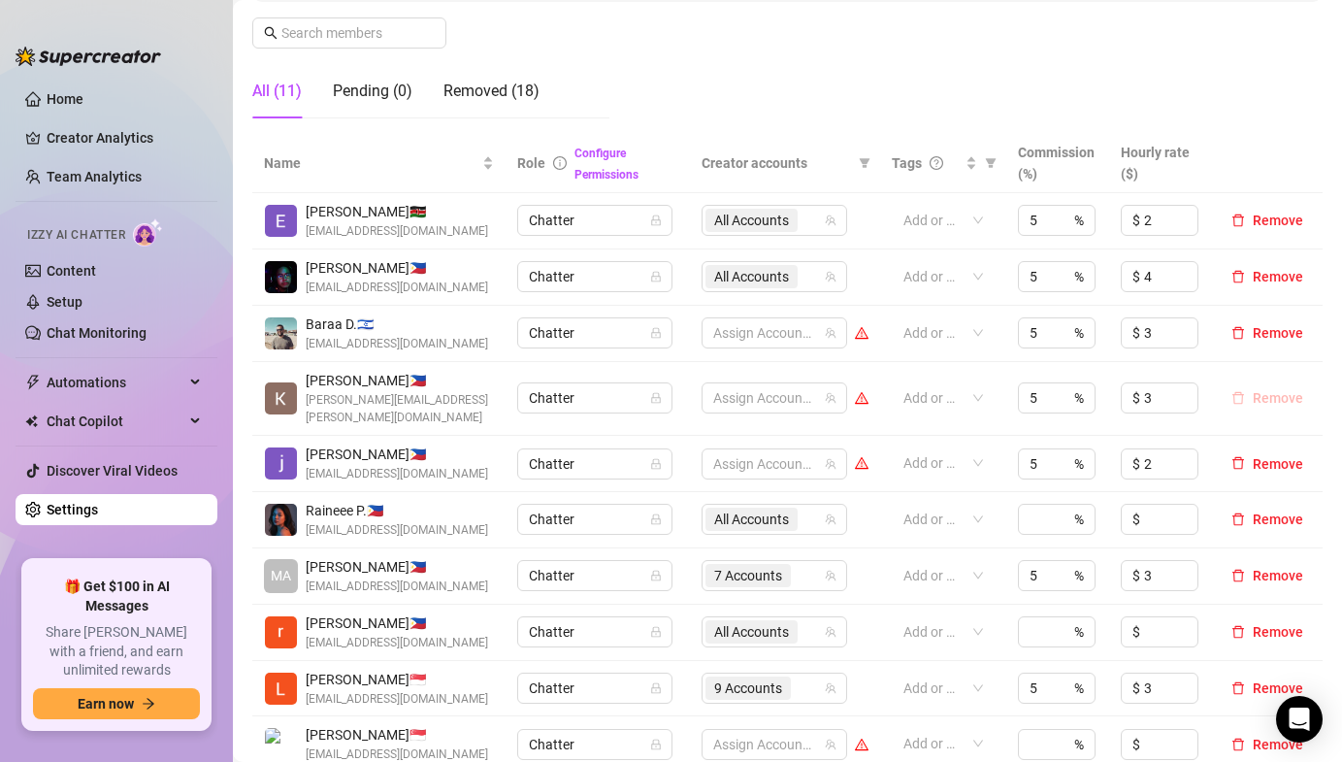
click at [1258, 390] on span "Remove" at bounding box center [1278, 398] width 50 height 16
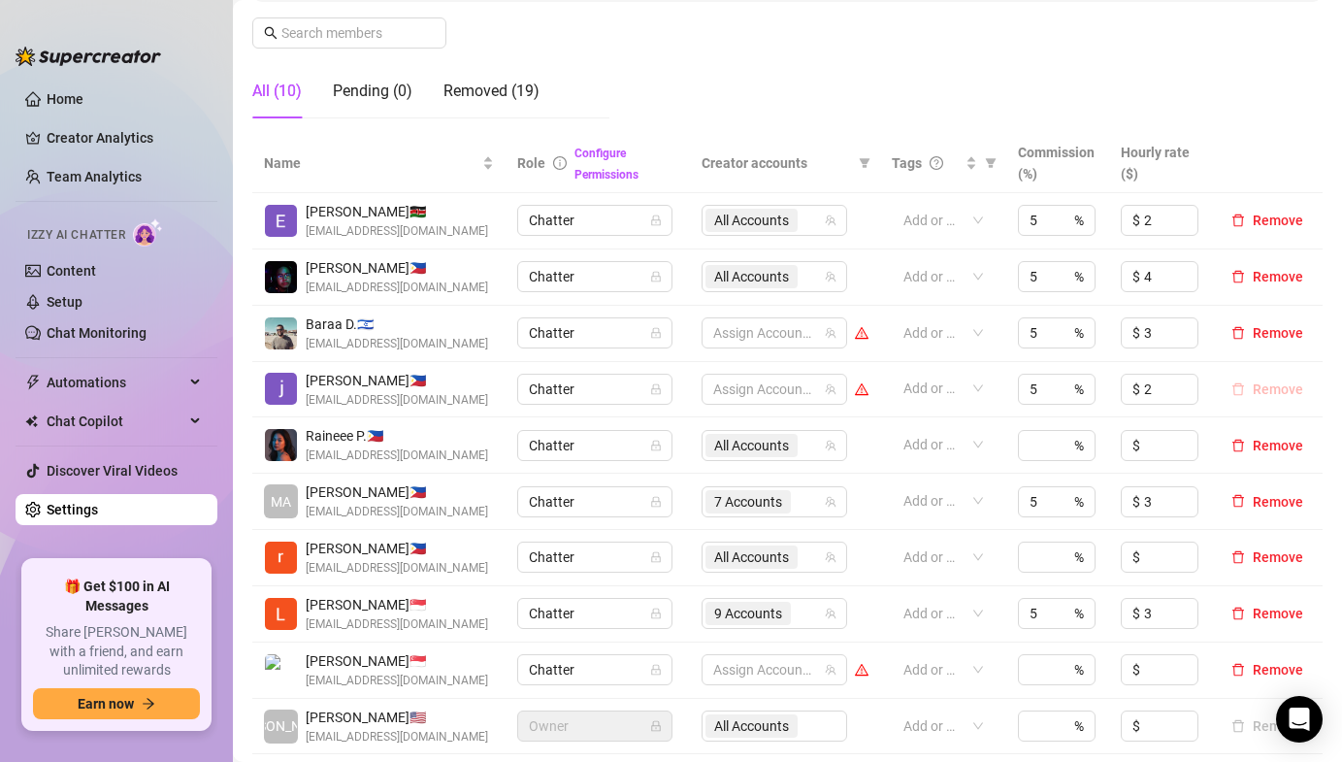
click at [1291, 387] on span "Remove" at bounding box center [1278, 389] width 50 height 16
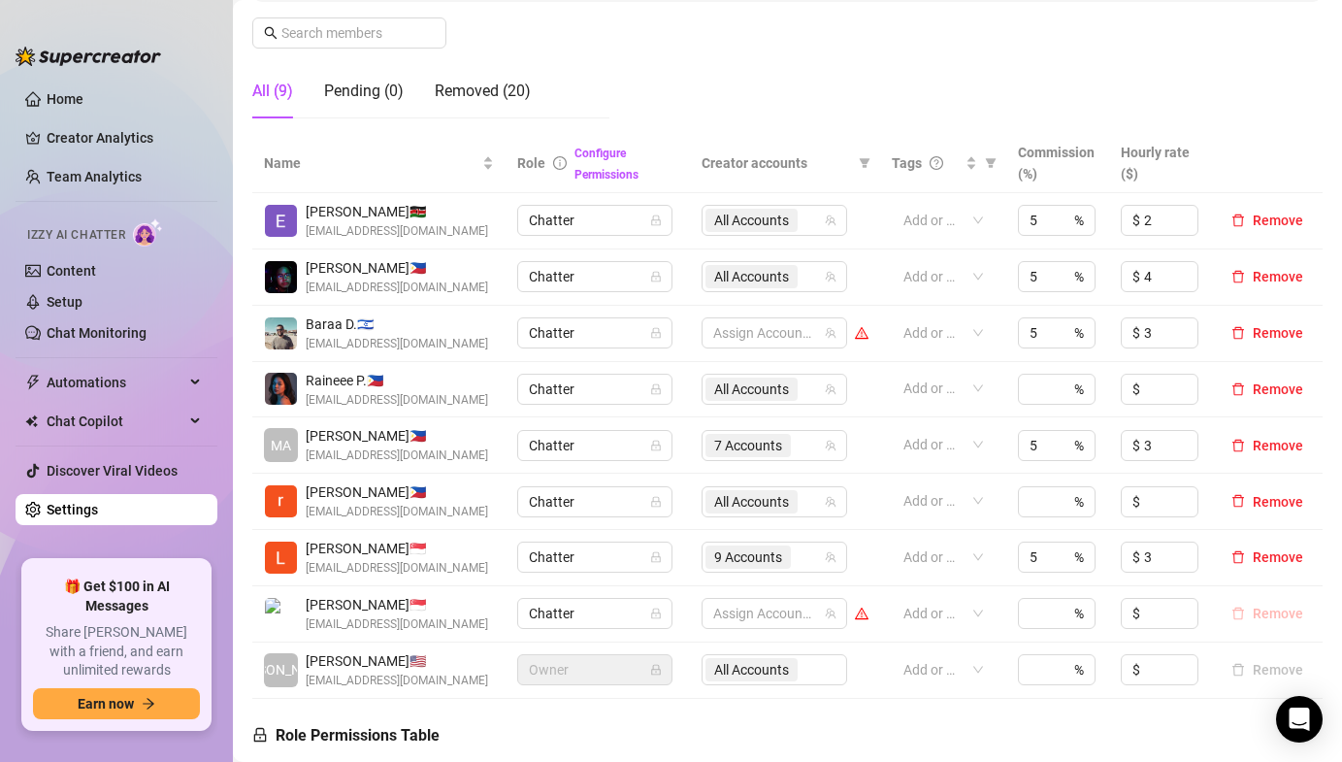
click at [1247, 617] on button "Remove" at bounding box center [1267, 613] width 87 height 23
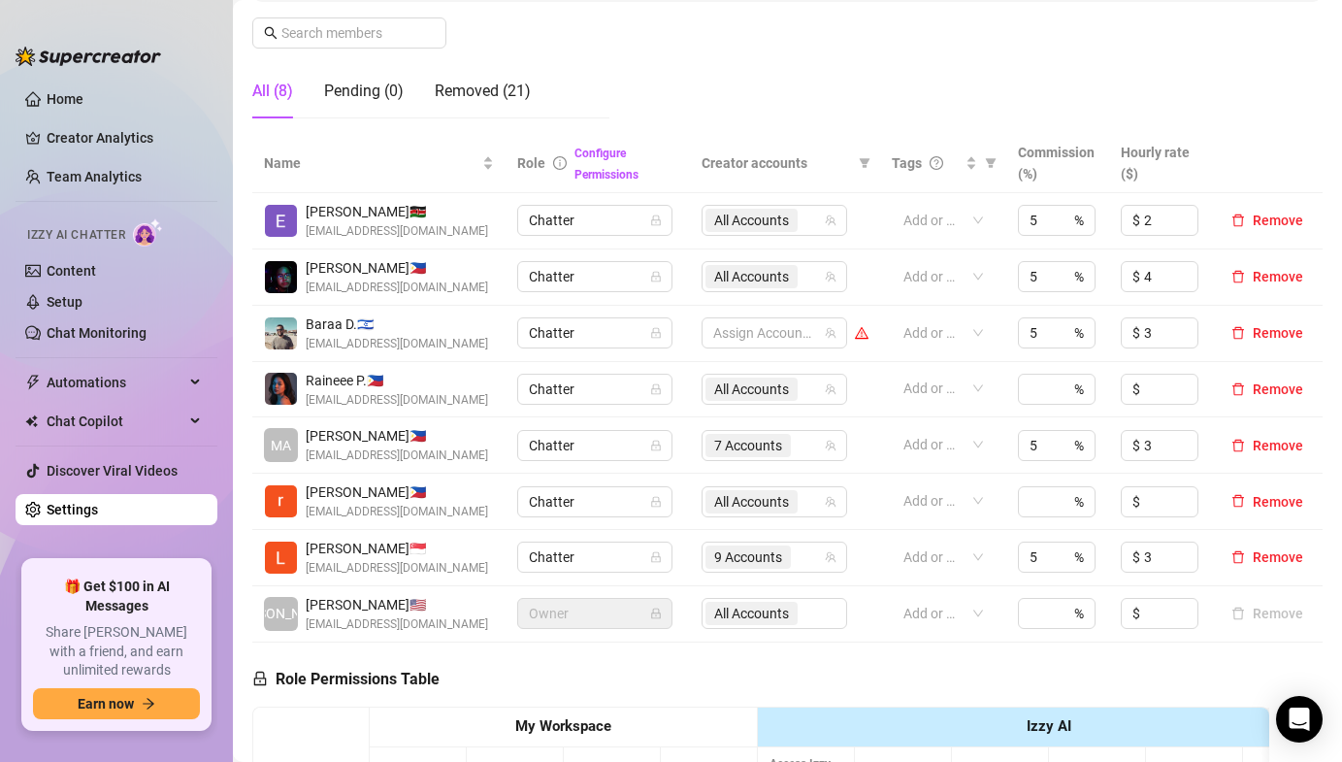
click at [1259, 344] on td "Remove" at bounding box center [1267, 334] width 111 height 56
click at [1259, 336] on span "Remove" at bounding box center [1278, 333] width 50 height 16
